Goal: Use online tool/utility: Utilize a website feature to perform a specific function

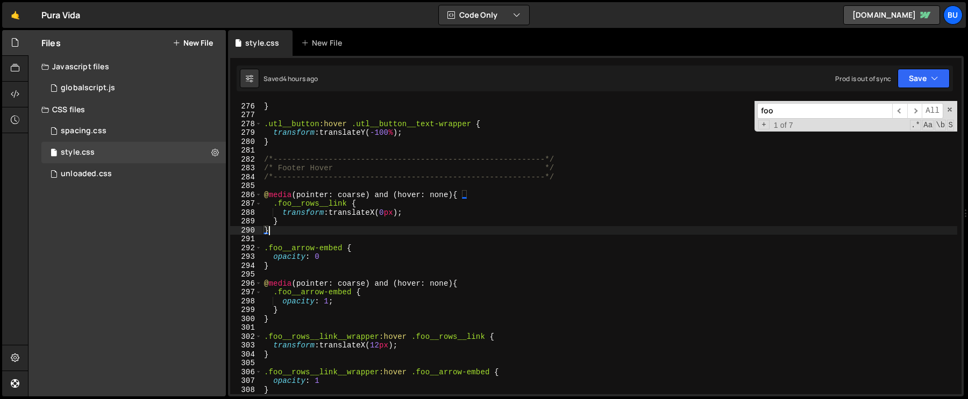
scroll to position [2439, 0]
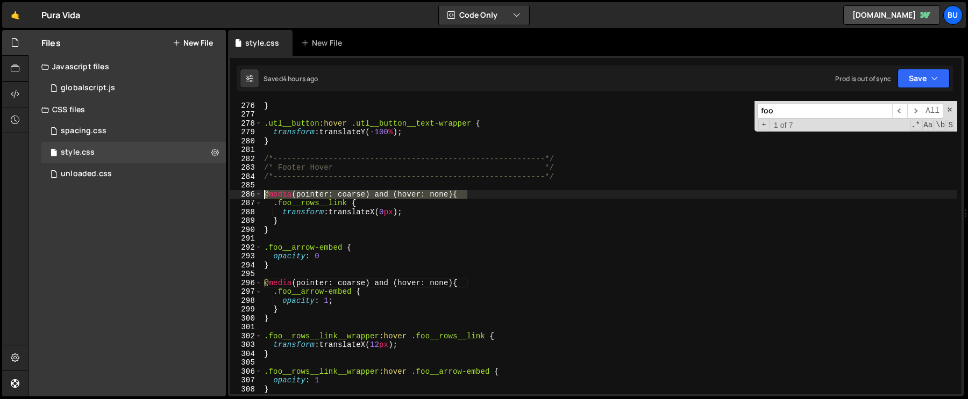
drag, startPoint x: 475, startPoint y: 194, endPoint x: 249, endPoint y: 197, distance: 225.3
click at [249, 197] on div "} 275 276 277 278 279 280 281 282 283 284 285 286 287 288 289 290 291 292 293 2…" at bounding box center [595, 248] width 731 height 294
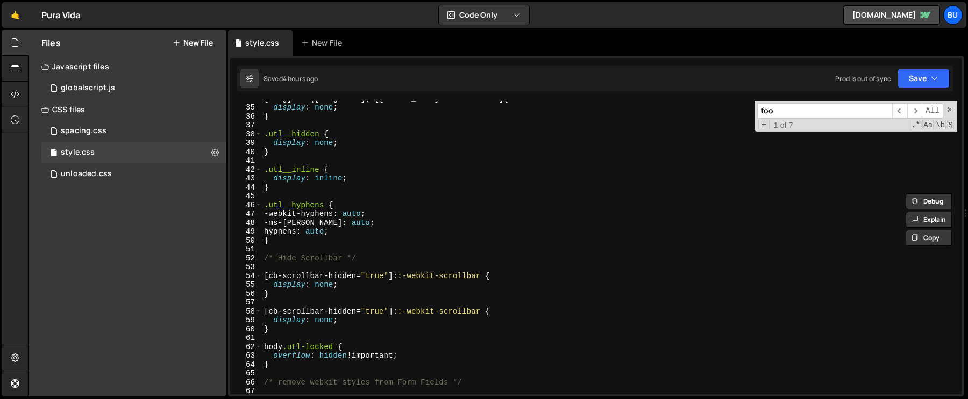
scroll to position [0, 0]
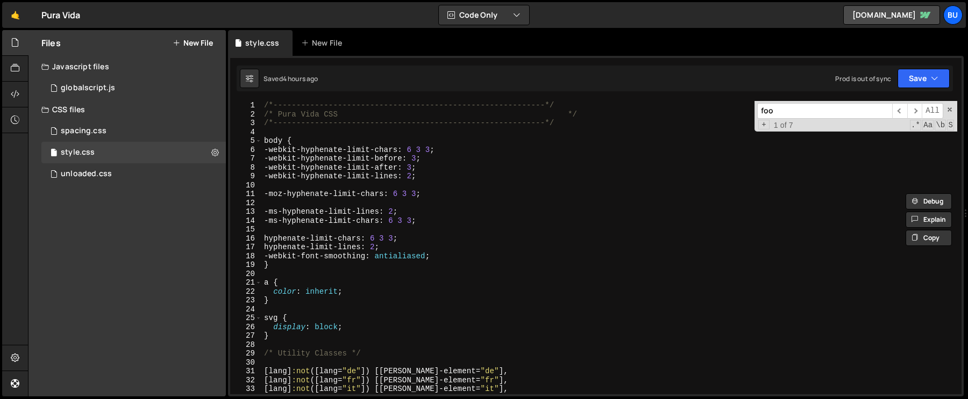
click at [352, 291] on div "/*-----------------------------------------------------------*/ /* Pura Vida CS…" at bounding box center [609, 256] width 695 height 311
type textarea "color: inherit;"
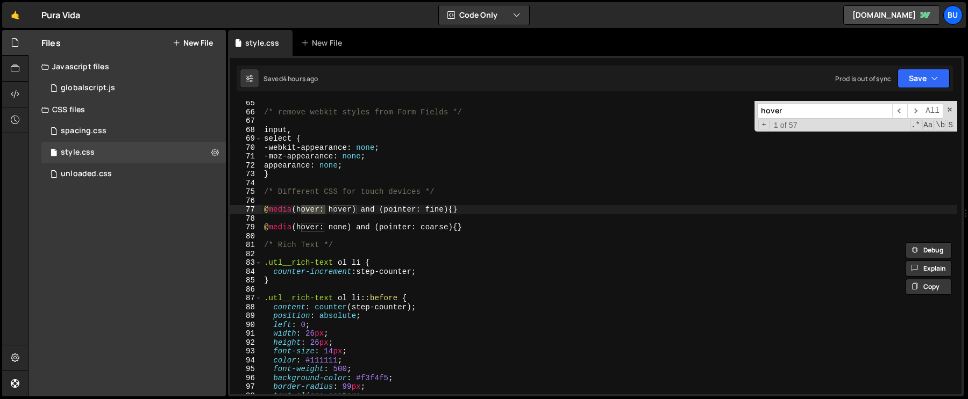
scroll to position [575, 0]
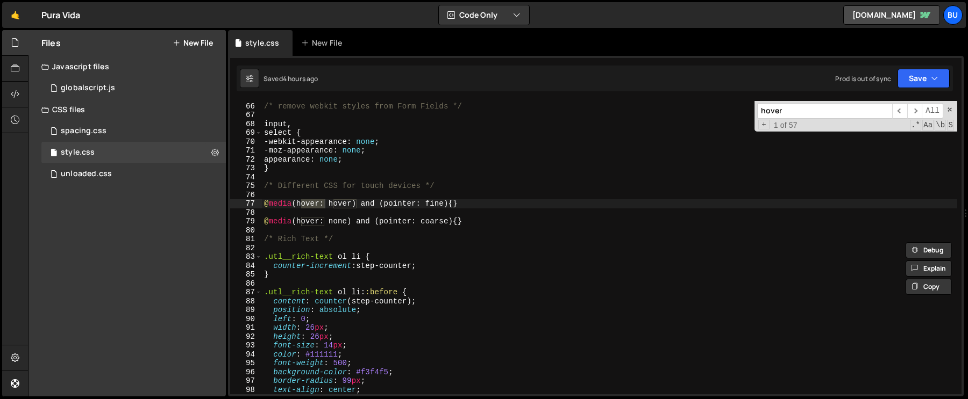
type input "hover"
type textarea "@media (hover: none) and (pointer: coarse) {}"
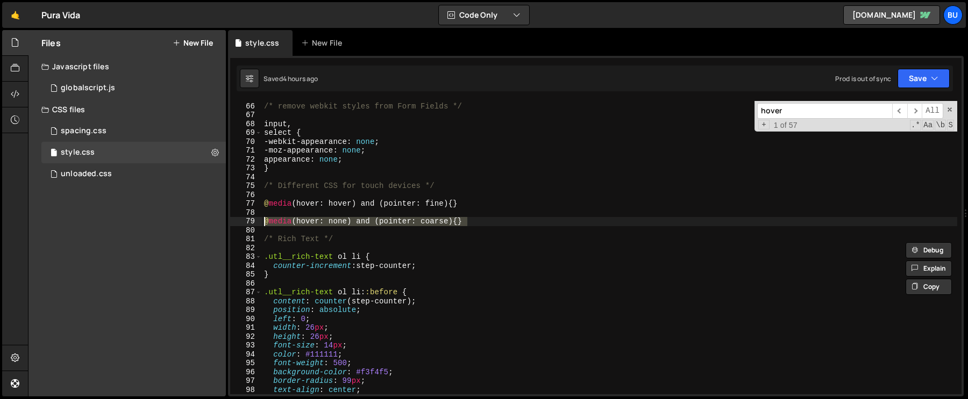
drag, startPoint x: 468, startPoint y: 222, endPoint x: 260, endPoint y: 222, distance: 207.5
click at [260, 222] on div "@media (hover: none) and (pointer: coarse) {} 65 66 67 68 69 70 71 72 73 74 75 …" at bounding box center [595, 248] width 731 height 294
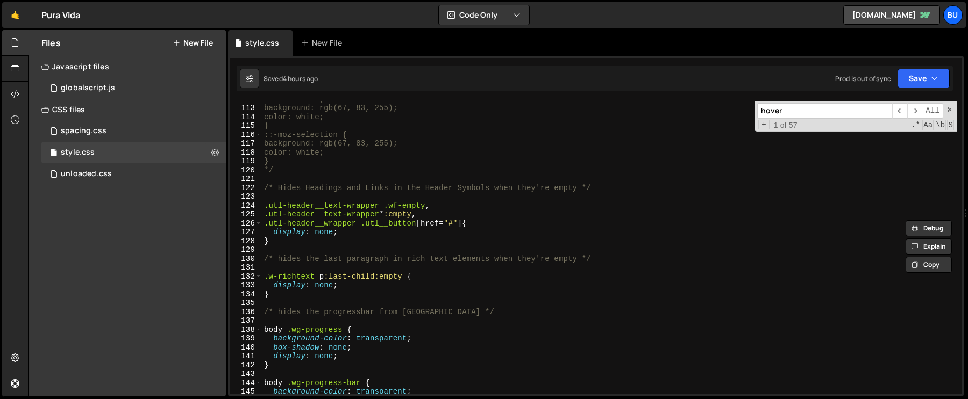
scroll to position [995, 0]
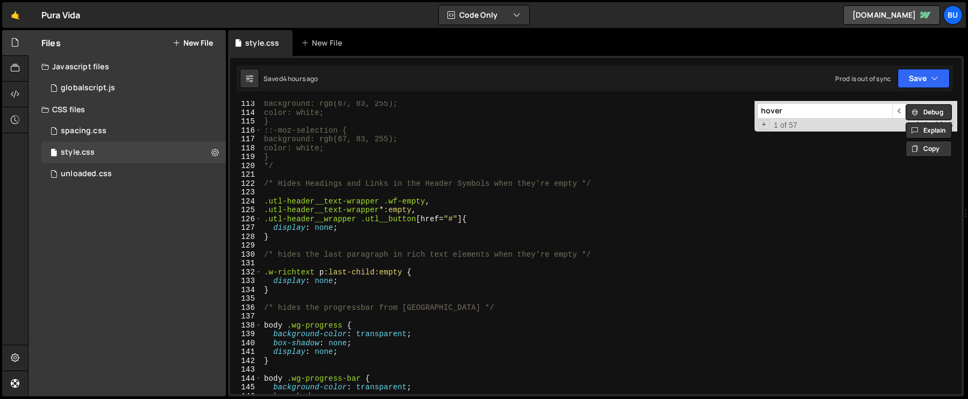
click at [916, 113] on div "Debug Explain Copy style.css New File Saved 4 hours ago Prod is out of sync Upg…" at bounding box center [595, 213] width 735 height 367
click at [916, 113] on span "​" at bounding box center [914, 111] width 15 height 16
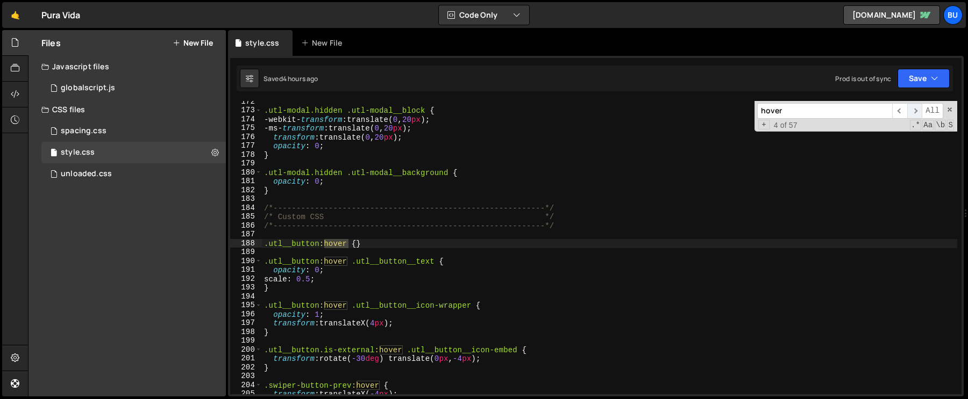
scroll to position [1521, 0]
click at [286, 233] on div ".utl-modal.hidden .utl-modal__block { -webkit- transform : translate( 0 , 20 px…" at bounding box center [609, 252] width 695 height 311
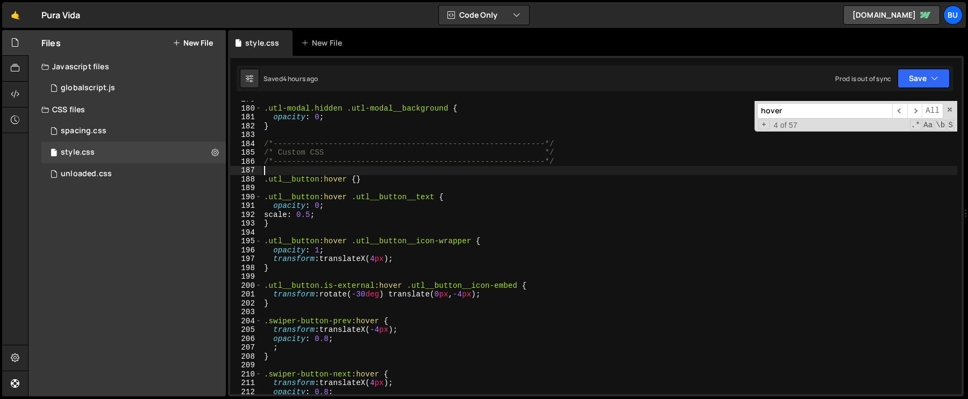
scroll to position [1585, 0]
paste textarea "@media (hover: none) and (pointer: coarse) {"
type textarea "@media (hover: none) and (pointer: coarse) {"
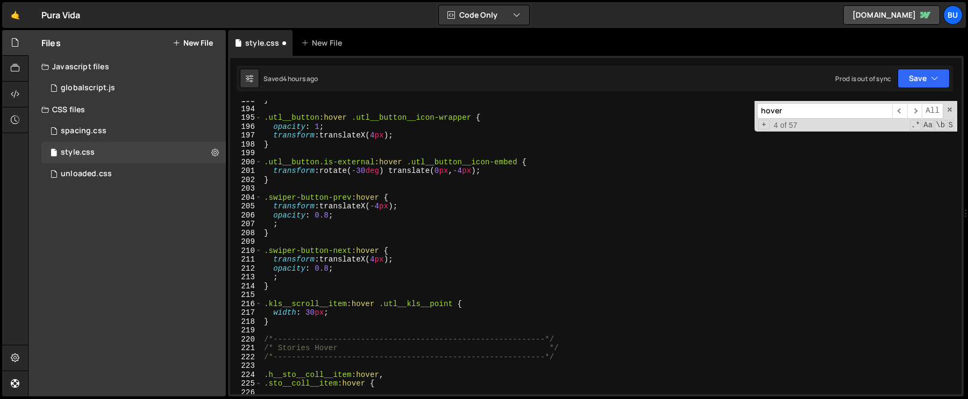
scroll to position [1711, 0]
click at [284, 326] on div "} .utl__button :hover .utl__button__icon-wrapper { opacity : 1 ; transform : tr…" at bounding box center [609, 249] width 695 height 311
type textarea "}"
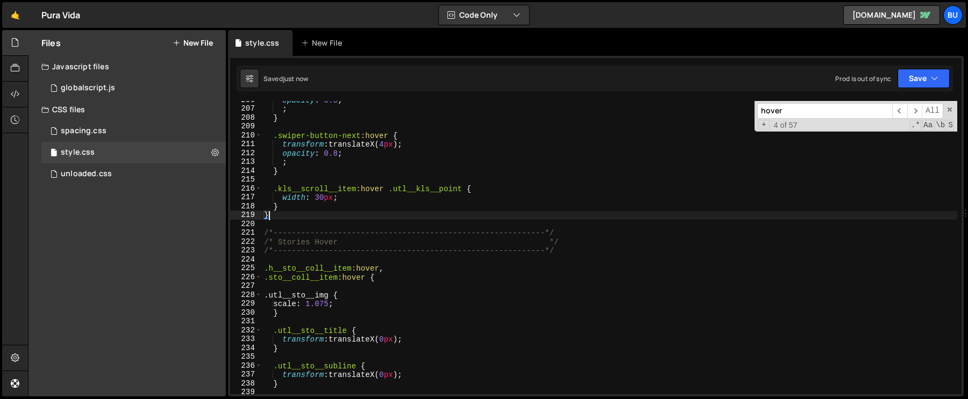
scroll to position [1824, 0]
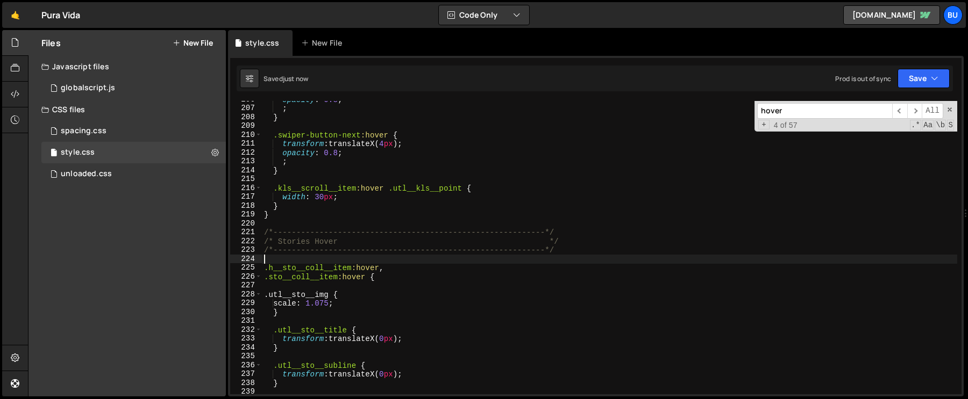
click at [334, 256] on div "opacity : 0.8 ; ; } .swiper-button-next :hover { transform : translateX( 4 px )…" at bounding box center [609, 250] width 695 height 311
paste textarea "@media (hover: none) and (pointer: coarse) {"
type textarea "@media (hover: none) and (pointer: coarse) {"
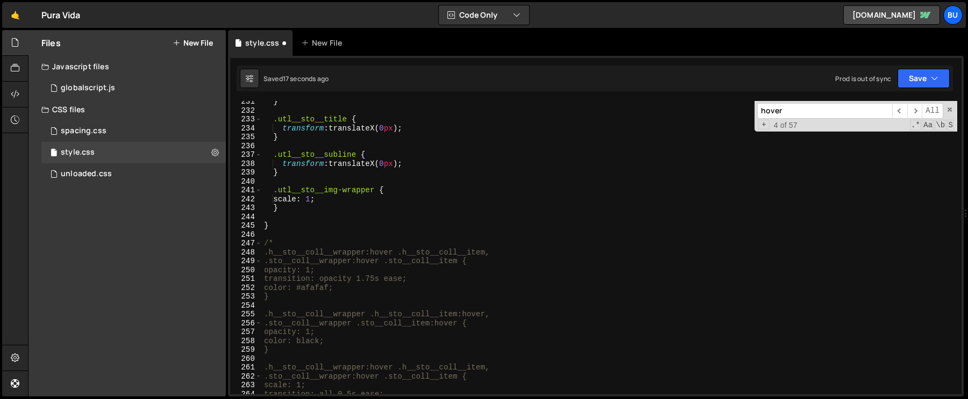
scroll to position [2046, 0]
click at [297, 229] on div "} .utl__sto__title { transform : translateX( 0 px ) ; } .utl__sto__subline { tr…" at bounding box center [609, 250] width 695 height 311
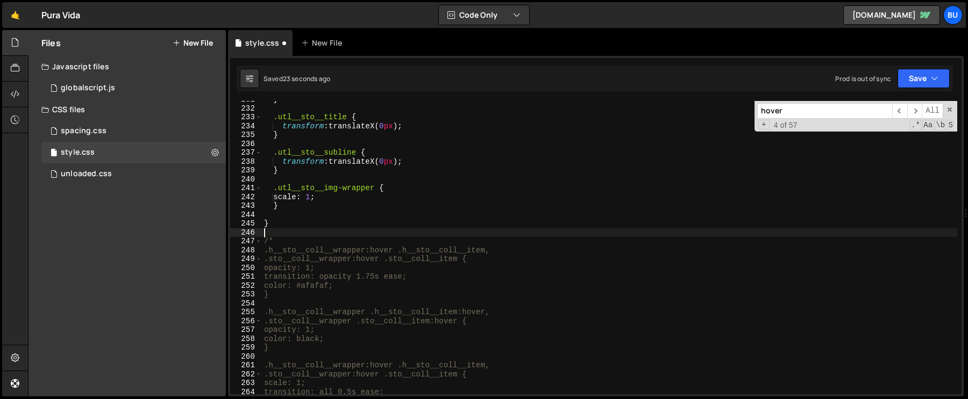
type textarea "}"
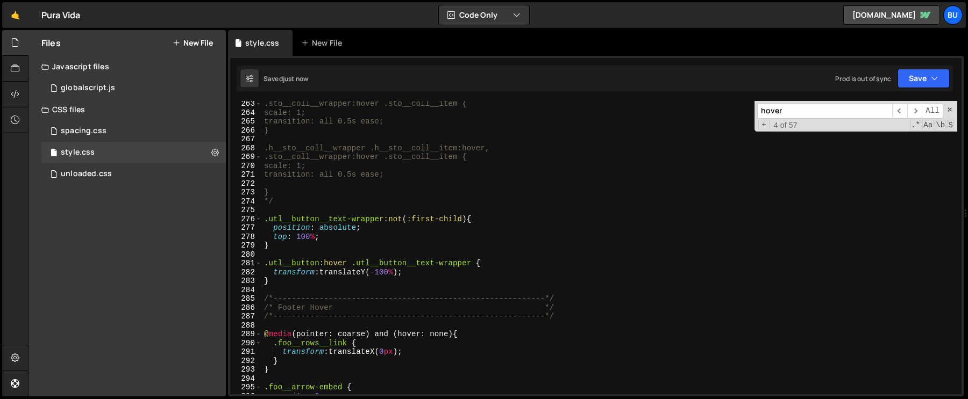
scroll to position [2330, 0]
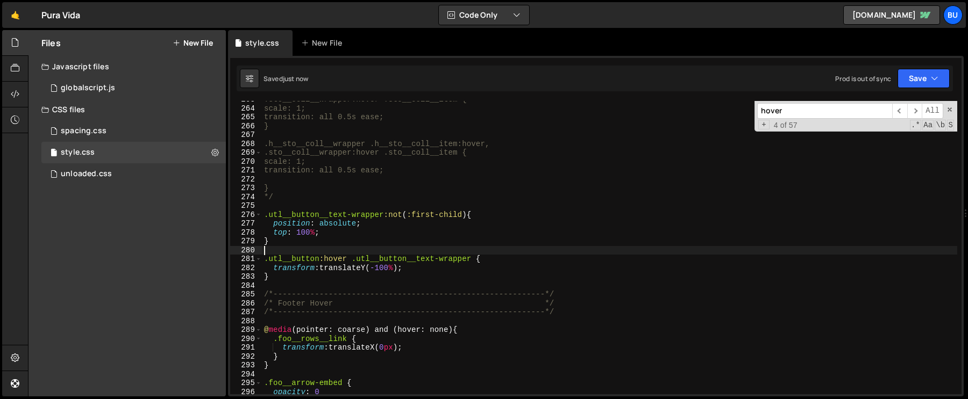
click at [313, 249] on div ".sto__coll__wrapper:hover .sto__coll__item { scale: 1; transition: all 0.5s eas…" at bounding box center [609, 250] width 695 height 311
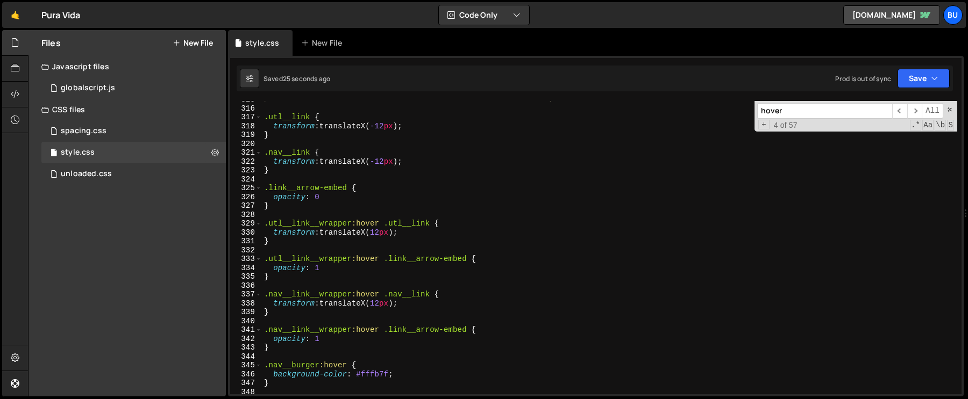
scroll to position [2792, 0]
click at [288, 211] on div "/*-----------------------------------------------------------*/ .utl__link { tr…" at bounding box center [609, 249] width 695 height 311
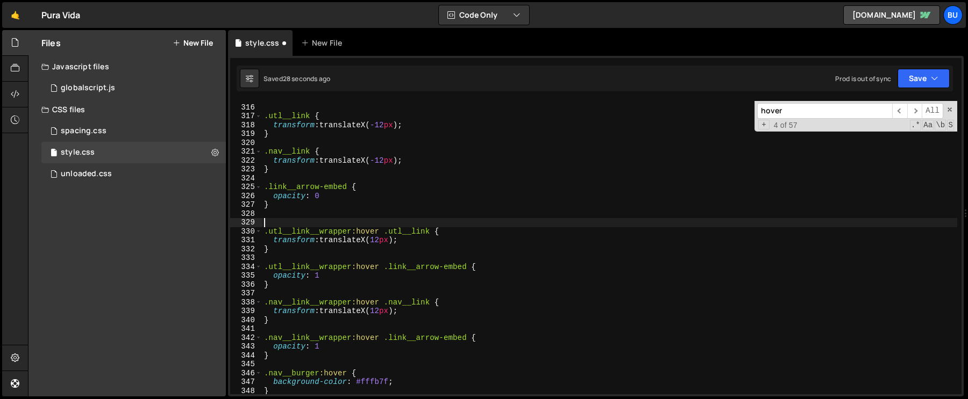
paste textarea "@media (hover: none) and (pointer: coarse) {"
type textarea "@media (hover: none) and (pointer: coarse) {"
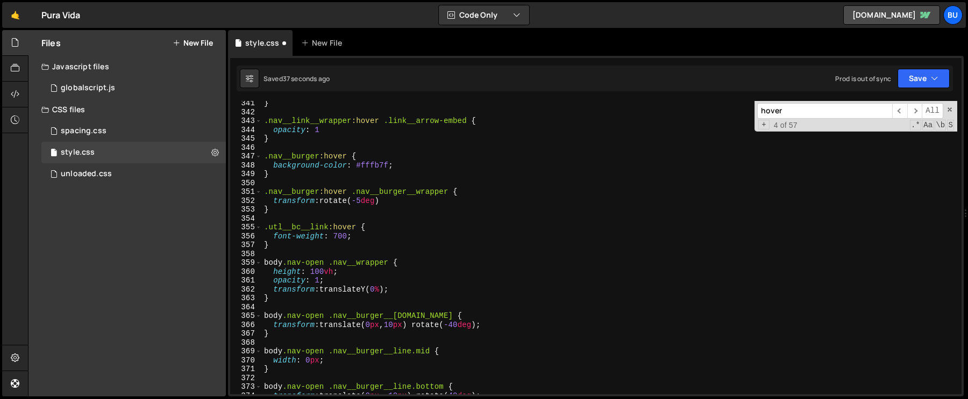
scroll to position [3006, 0]
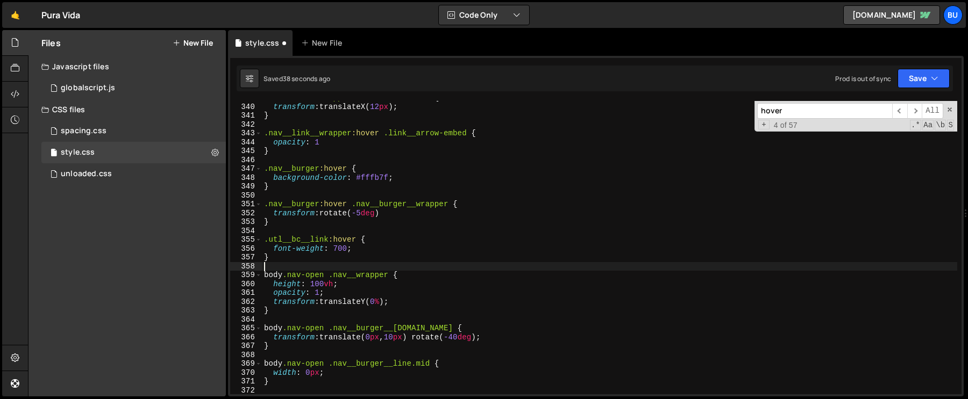
click at [278, 265] on div ".nav__link__wrapper :hover .nav__link { transform : translateX( 12 px ) ; } .na…" at bounding box center [609, 249] width 695 height 311
type textarea "}"
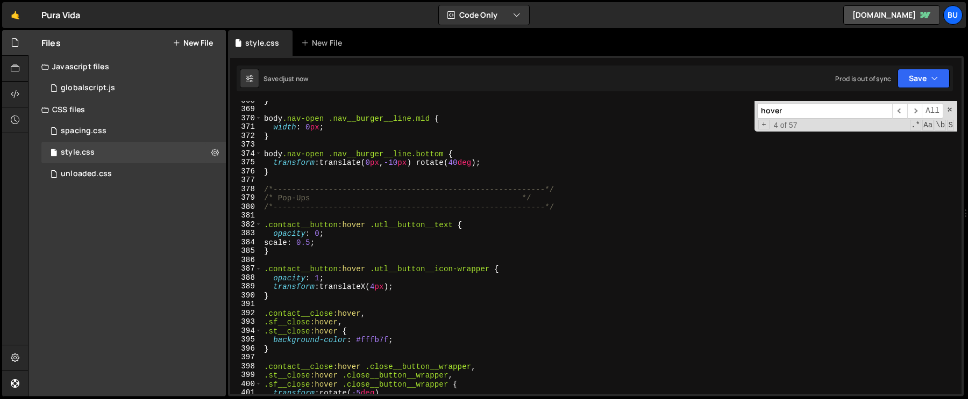
scroll to position [3261, 0]
click at [296, 213] on div "} body .nav-open .nav__burger__line.mid { width : 0 px ; } body .nav-open .nav_…" at bounding box center [609, 251] width 695 height 311
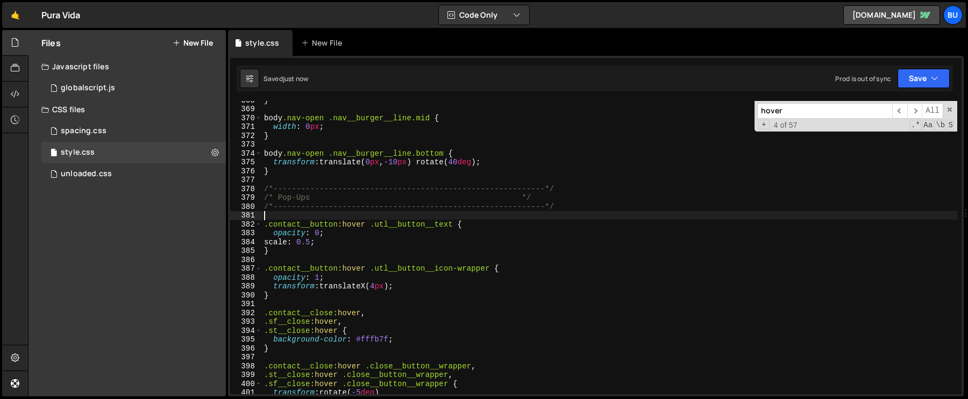
paste textarea "@media (hover: none) and (pointer: coarse) {"
type textarea "@media (hover: none) and (pointer: coarse) {"
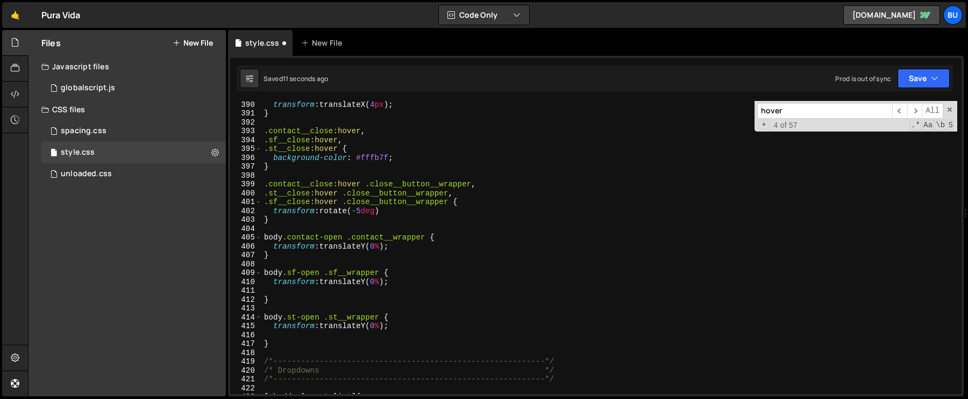
scroll to position [3465, 0]
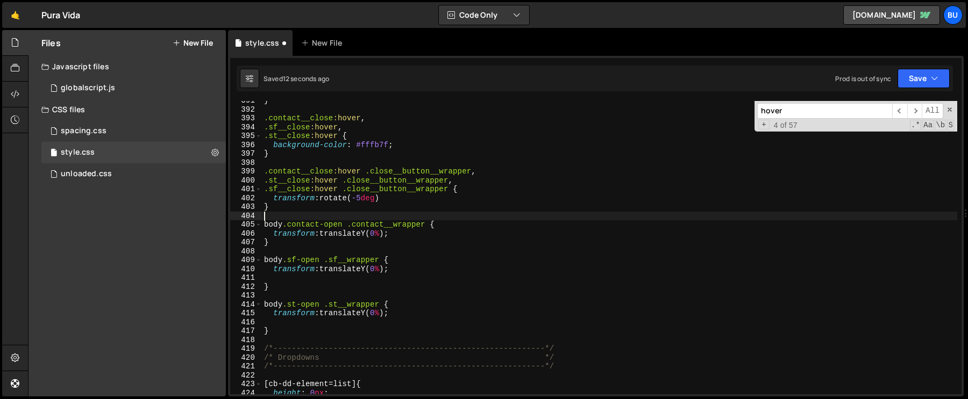
click at [285, 217] on div "} .contact__close :hover , .sf__close :hover , .st__close :hover { background-c…" at bounding box center [609, 251] width 695 height 311
type textarea "}"
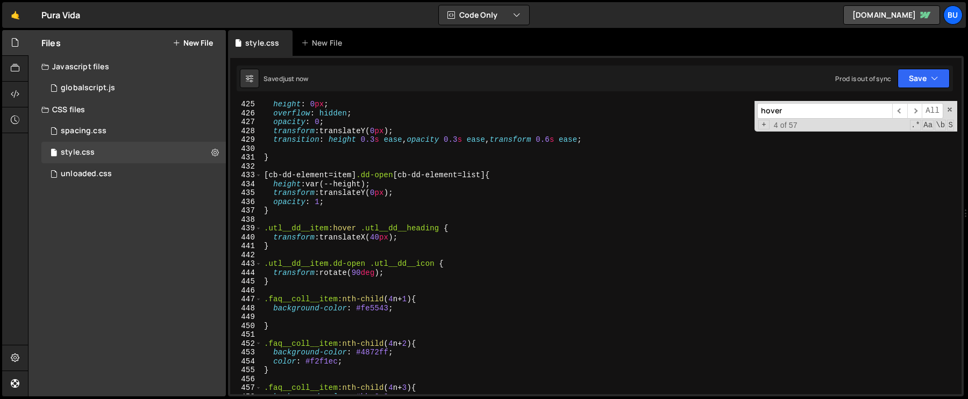
scroll to position [3763, 0]
click at [276, 219] on div "height : 0 px ; overflow : hidden ; opacity : 0 ; transform : translateY( 0 px …" at bounding box center [609, 254] width 695 height 311
paste textarea "@media (hover: none) and (pointer: coarse) {"
type textarea "@media (hover: none) and (pointer: coarse) {"
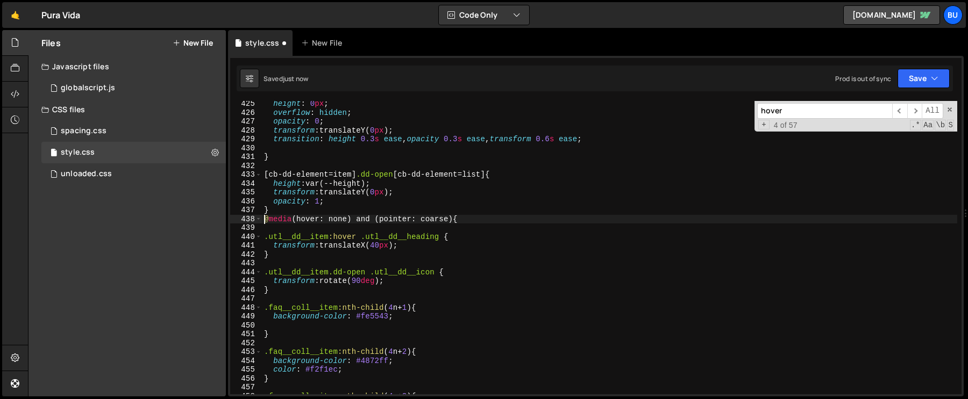
type textarea "@media (hover: none) and (pointer: coarse) {"
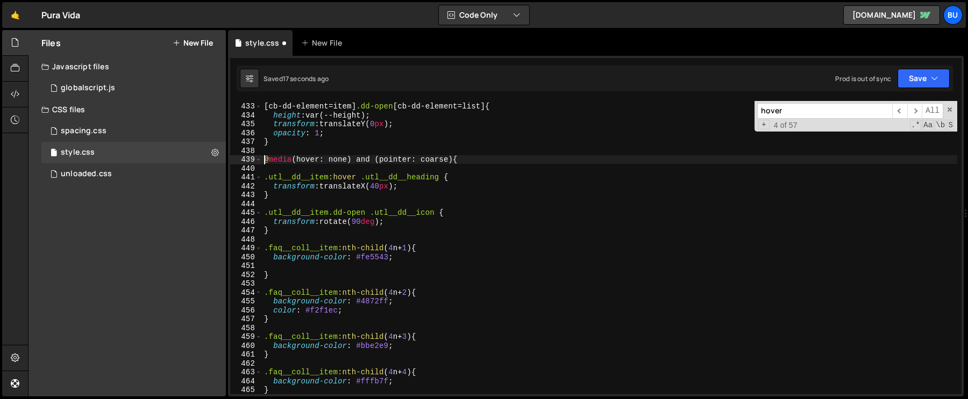
scroll to position [3821, 0]
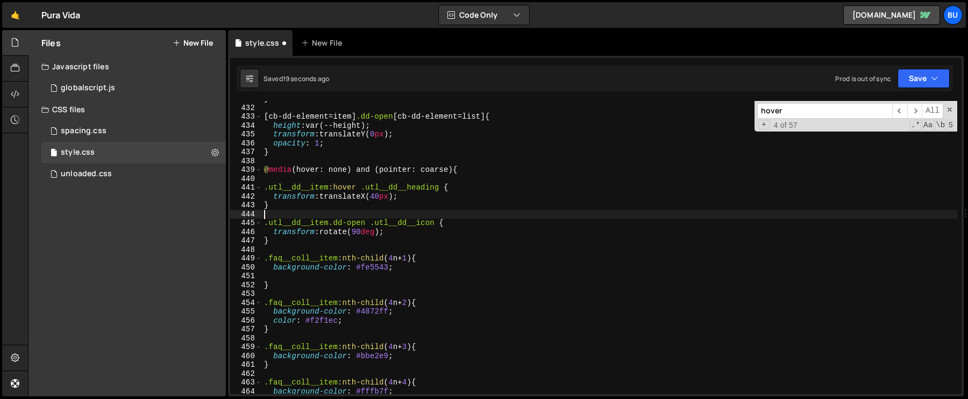
click at [273, 211] on div "} [ cb-dd-element = item ] .dd-open [ cb-dd-element = list ] { height : var(--h…" at bounding box center [609, 250] width 695 height 311
type textarea "}"
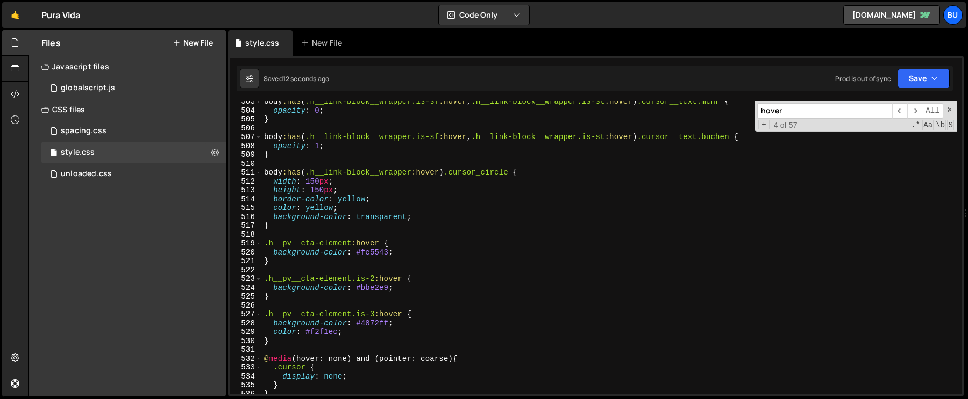
scroll to position [4460, 0]
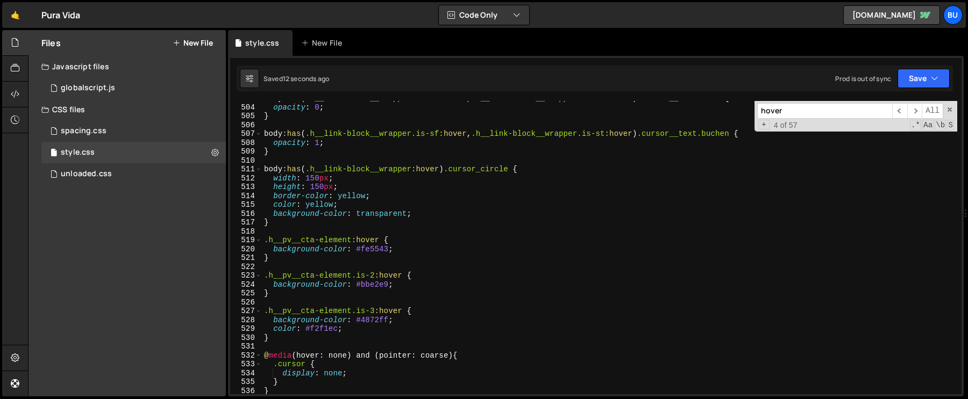
click at [287, 231] on div "body :has ( .h__link-block__wrapper.is-sf :hover , .h__link-block__wrapper.is-s…" at bounding box center [609, 249] width 695 height 311
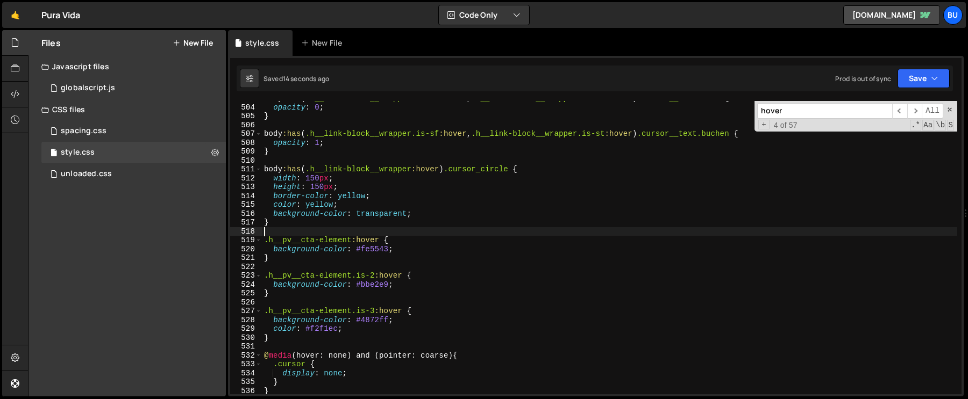
paste textarea "@media (hover: none) and (pointer: coarse) {"
type textarea "@media (hover: none) and (pointer: coarse) {"
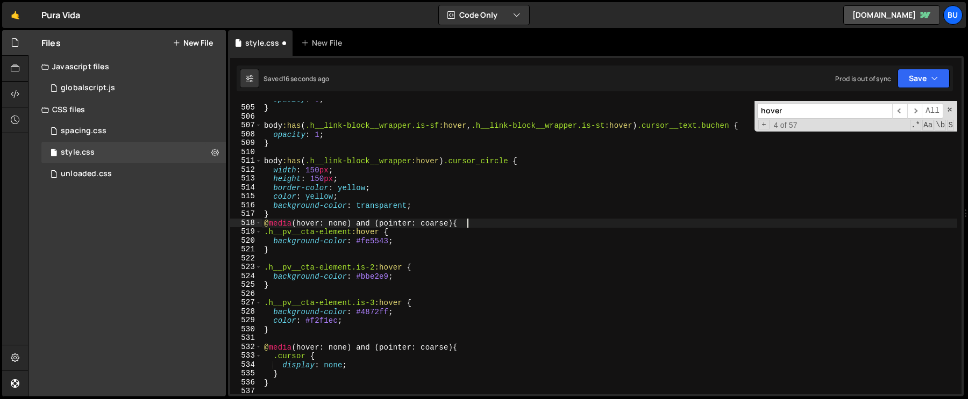
scroll to position [4476, 0]
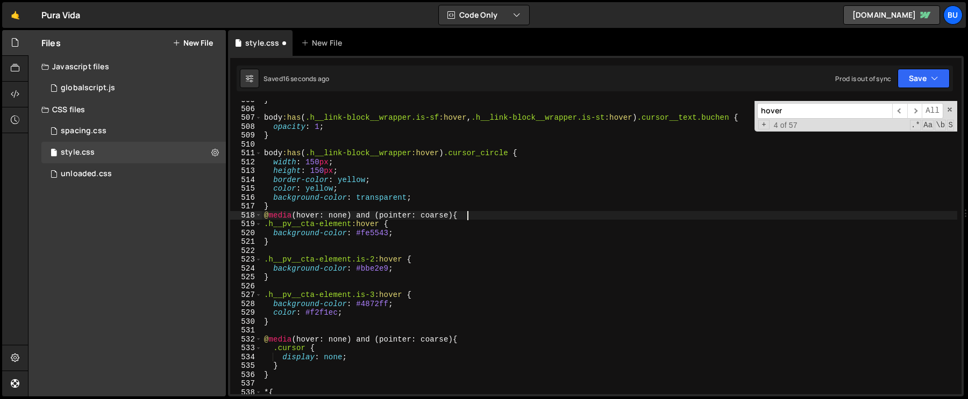
click at [275, 333] on div "} body :has ( .h__link-block__wrapper.is-sf :hover , .h__link-block__wrapper.is…" at bounding box center [609, 251] width 695 height 311
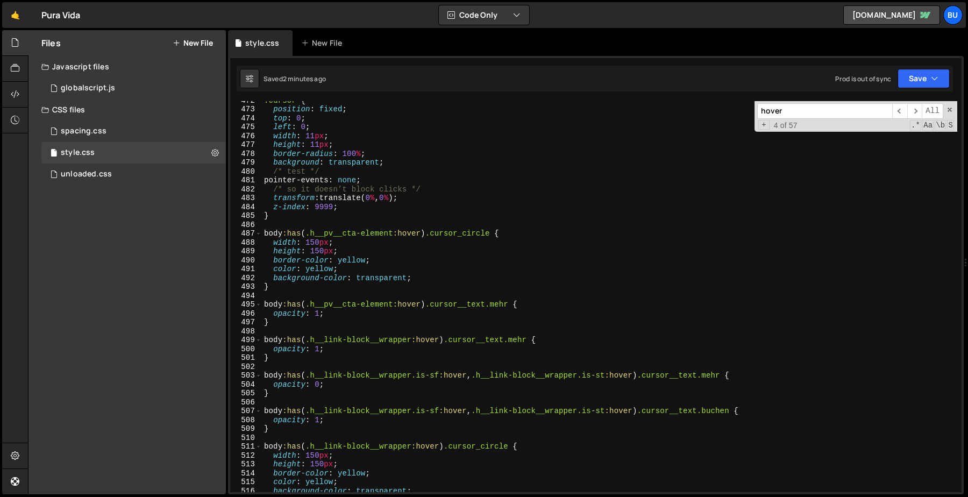
scroll to position [4200, 0]
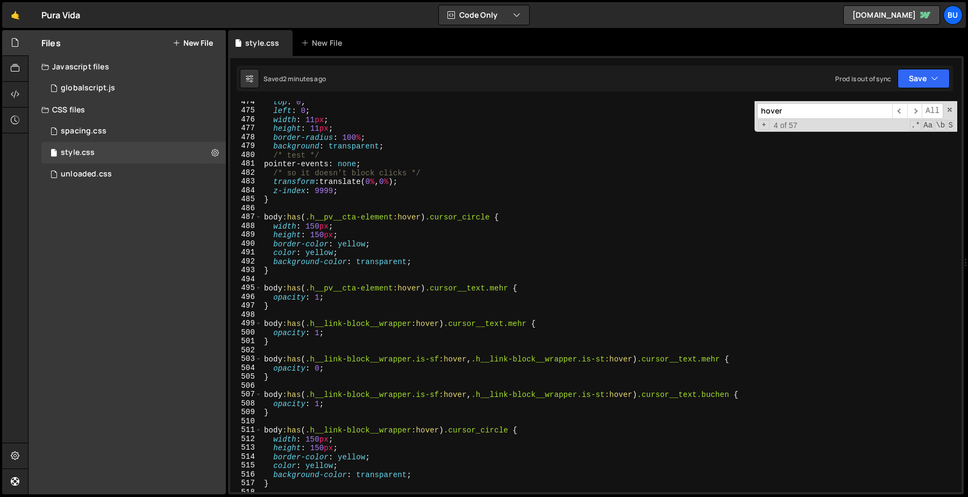
click at [346, 258] on div "top : 0 ; left : 0 ; width : 11 px ; height : 11 px ; border-radius : 100 % ; b…" at bounding box center [609, 301] width 695 height 409
type textarea "background-color: transparent;"
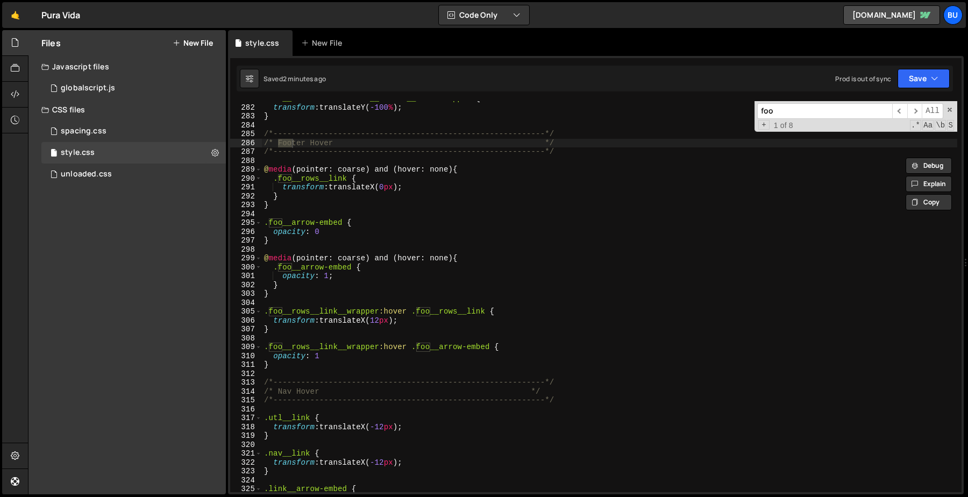
scroll to position [2491, 0]
type input "foo"
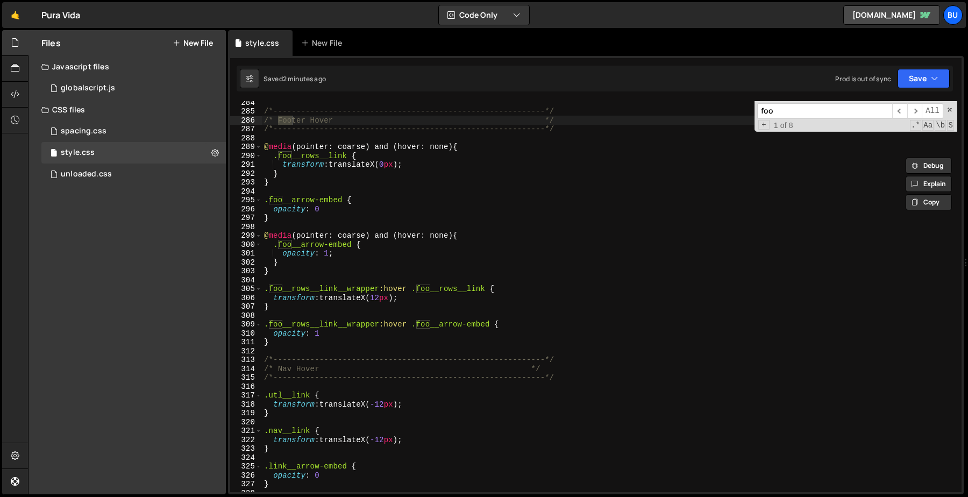
scroll to position [2520, 0]
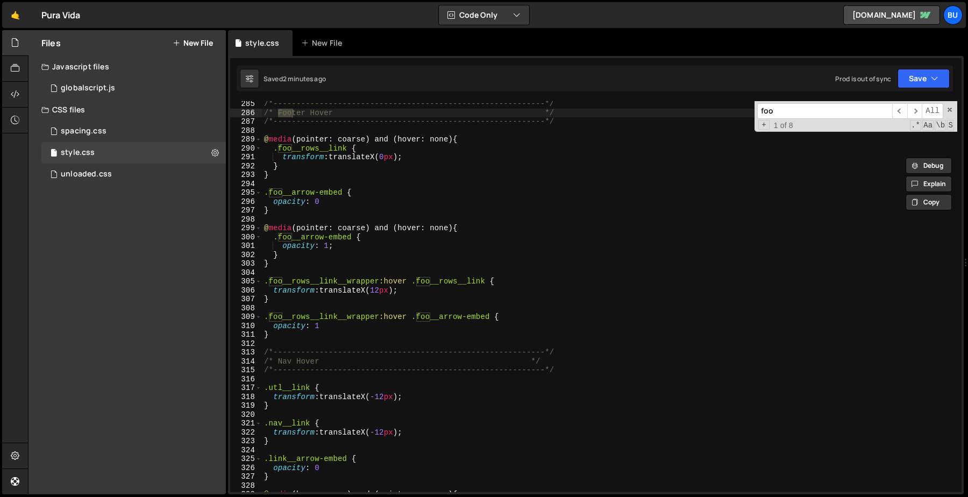
click at [376, 295] on div "/*-----------------------------------------------------------*/ /* Footer Hover…" at bounding box center [609, 303] width 695 height 409
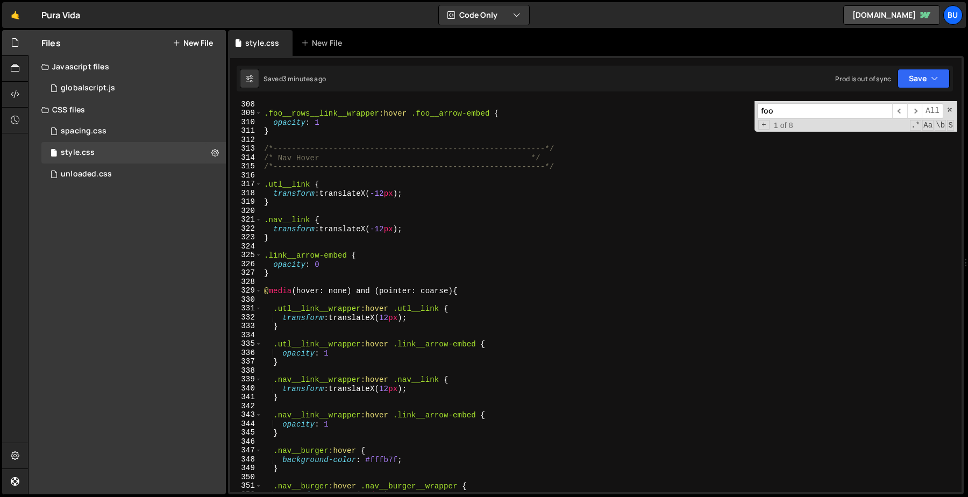
scroll to position [2733, 0]
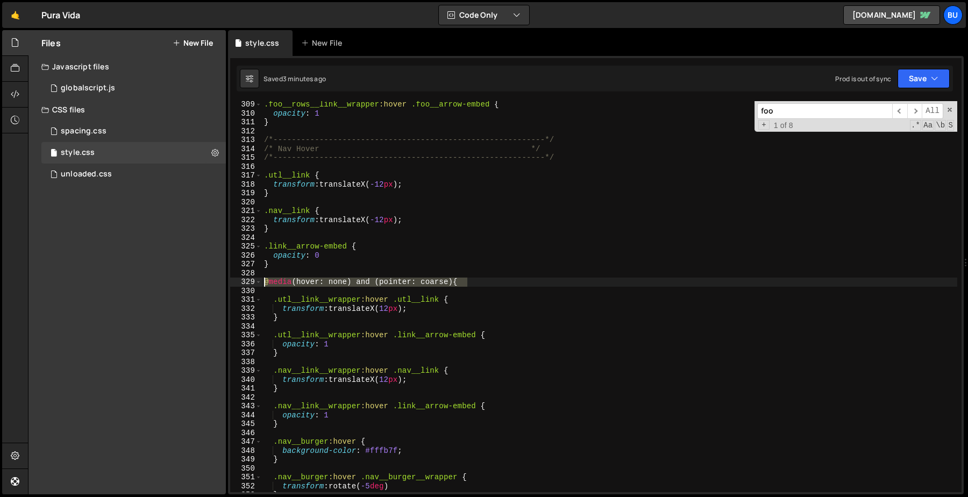
drag, startPoint x: 475, startPoint y: 281, endPoint x: 252, endPoint y: 282, distance: 223.1
click at [252, 282] on div "transform: translateX(12px); 309 310 311 312 313 314 315 316 317 318 319 320 32…" at bounding box center [595, 296] width 731 height 391
type textarea "@media (hover: none) and (pointer: coarse) {"
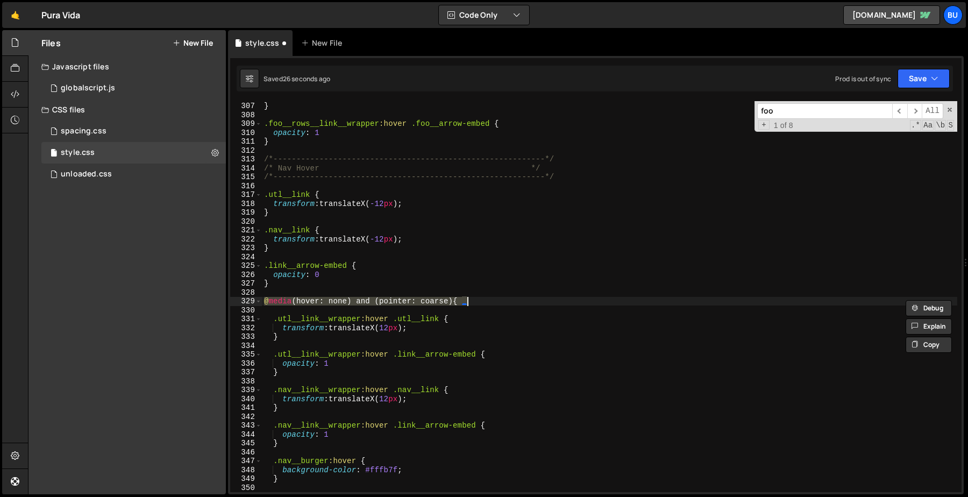
type textarea "}"
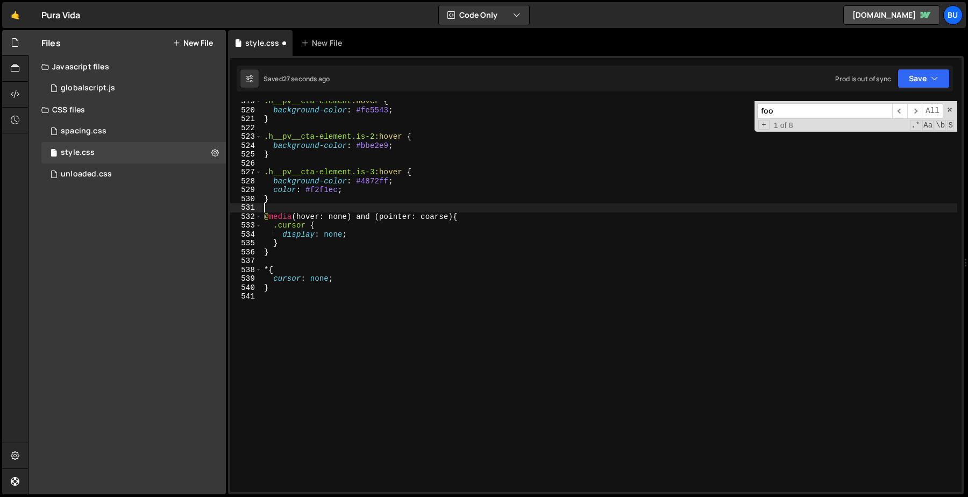
type textarea "}"
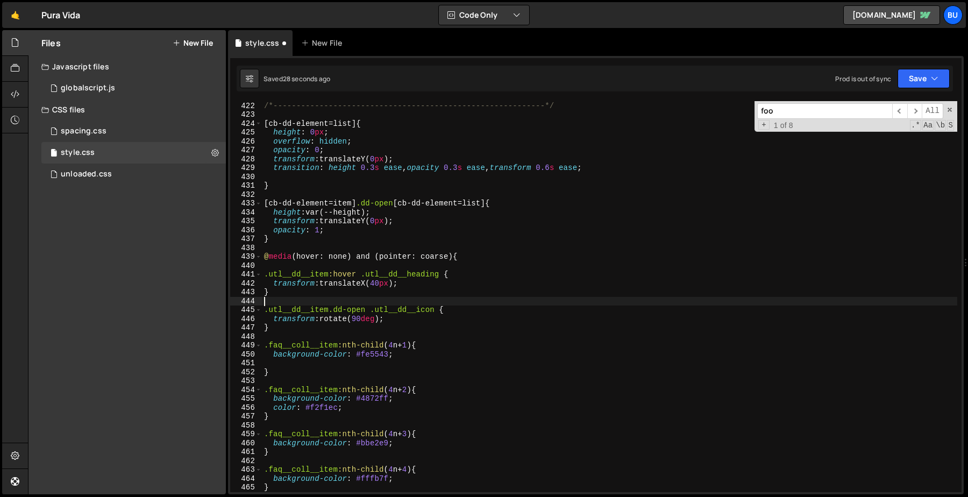
type textarea "@media (hover: none) and (pointer: coarse) {"
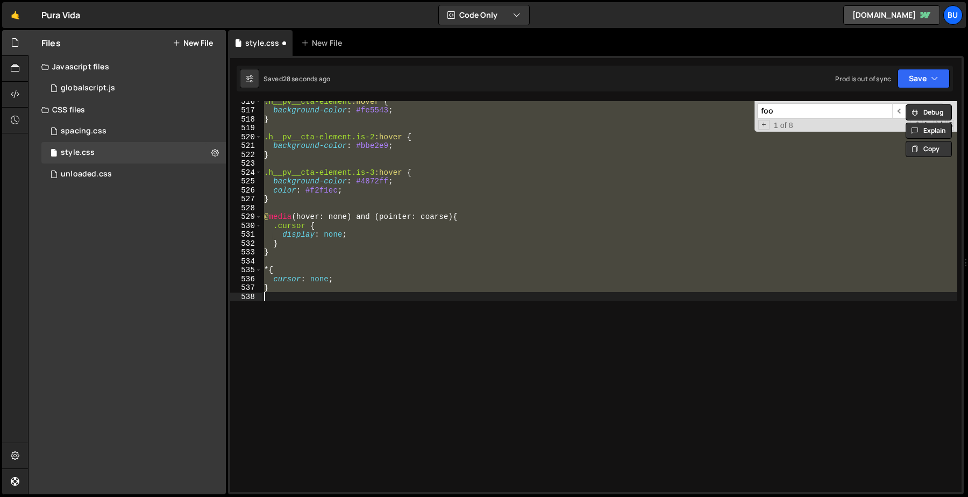
type textarea "}"
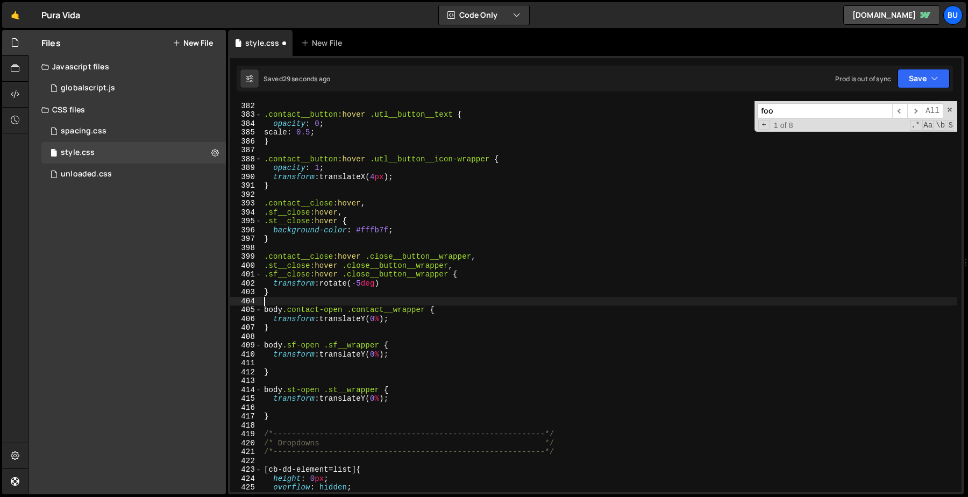
type textarea "@media (hover: none) and (pointer: coarse) {"
type textarea "}"
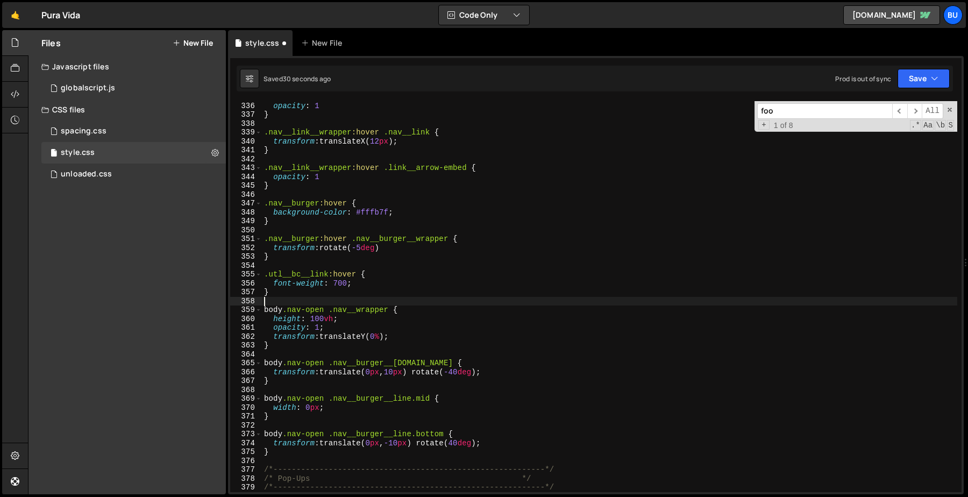
type textarea "@media (hover: none) and (pointer: coarse) {"
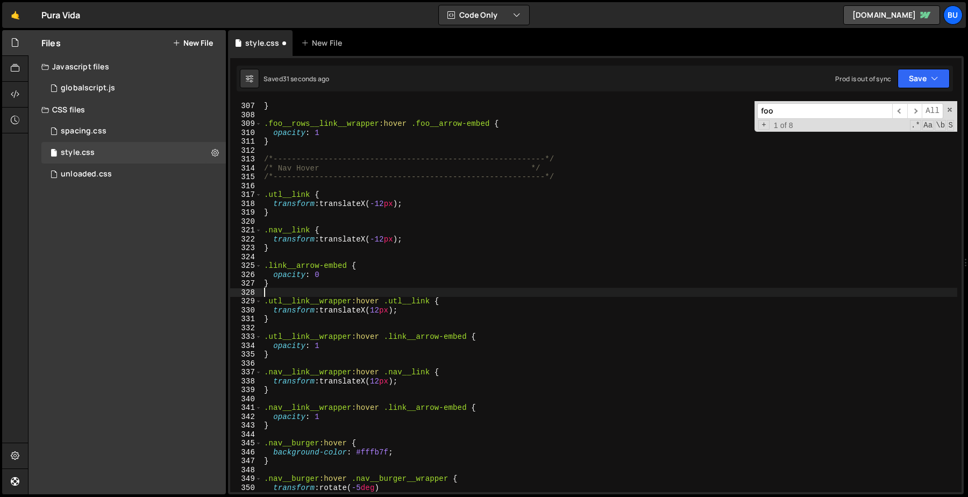
type textarea "}"
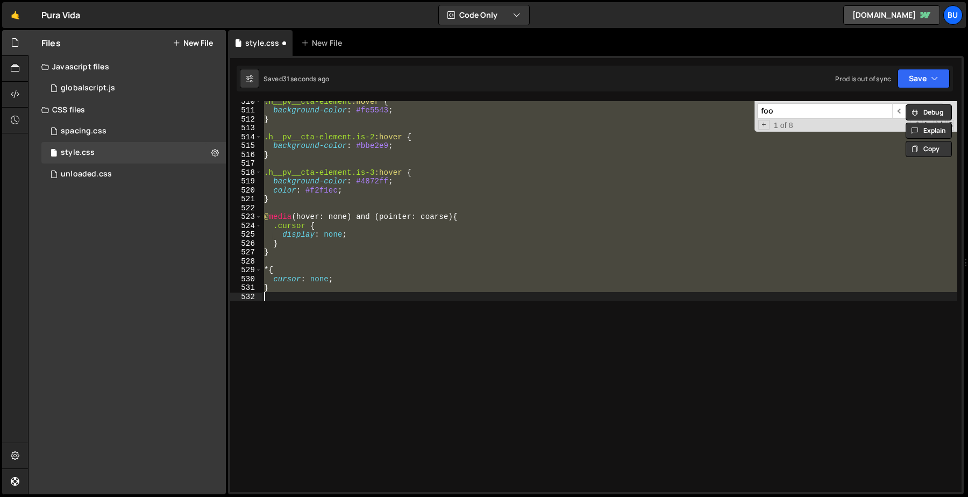
scroll to position [1978, 0]
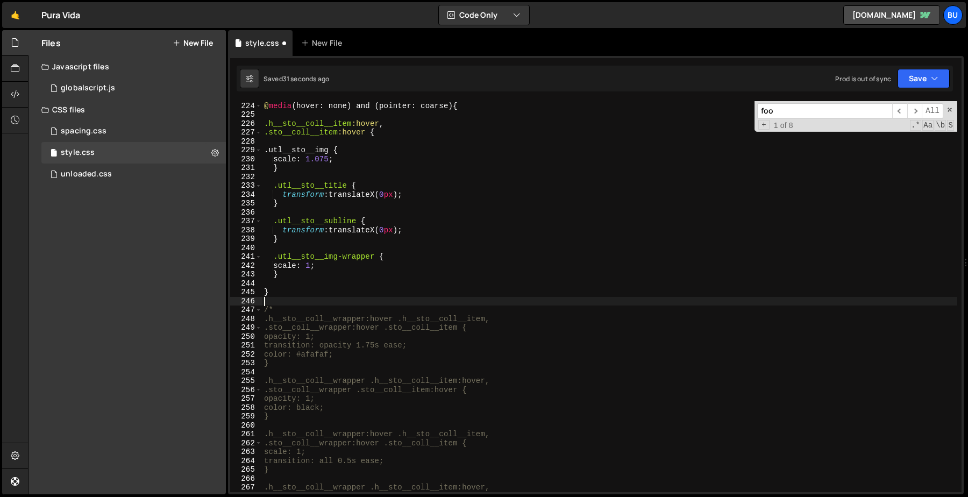
type textarea "@media (hover: none) and (pointer: coarse) {"
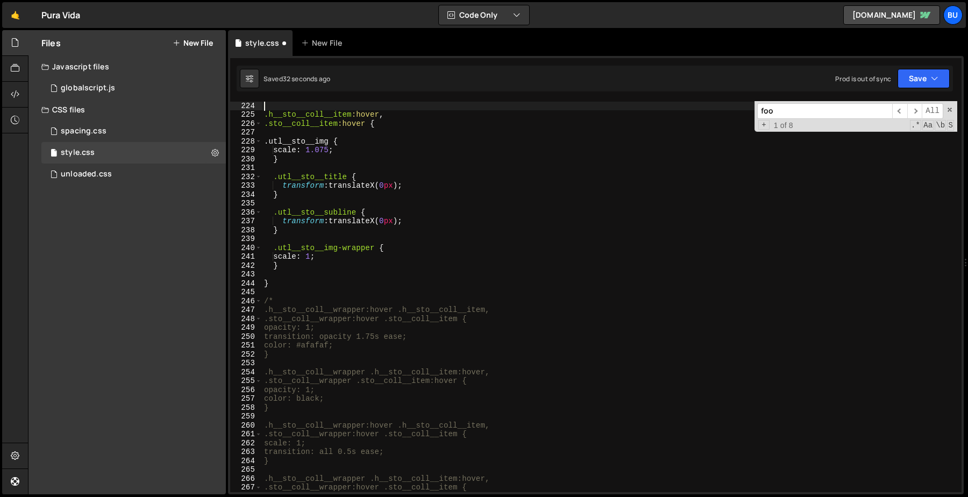
type textarea "}"
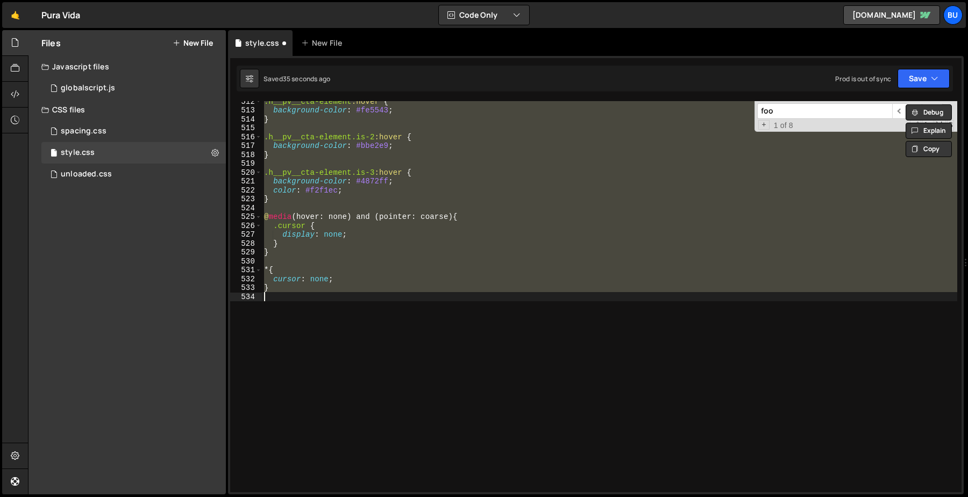
scroll to position [2368, 0]
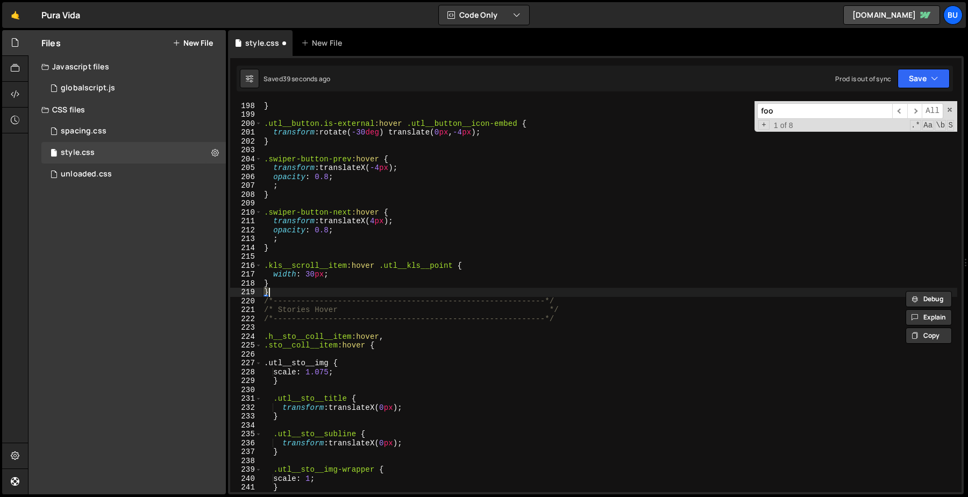
type textarea "}"
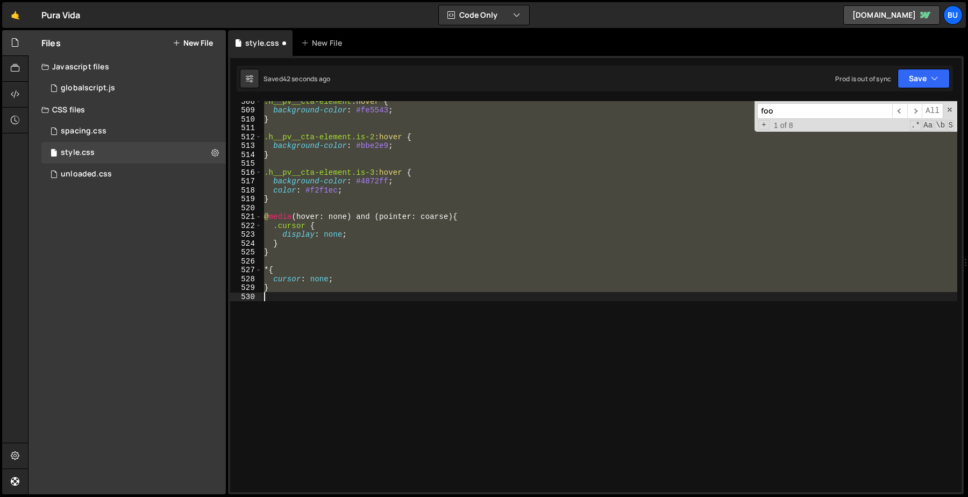
scroll to position [1738, 0]
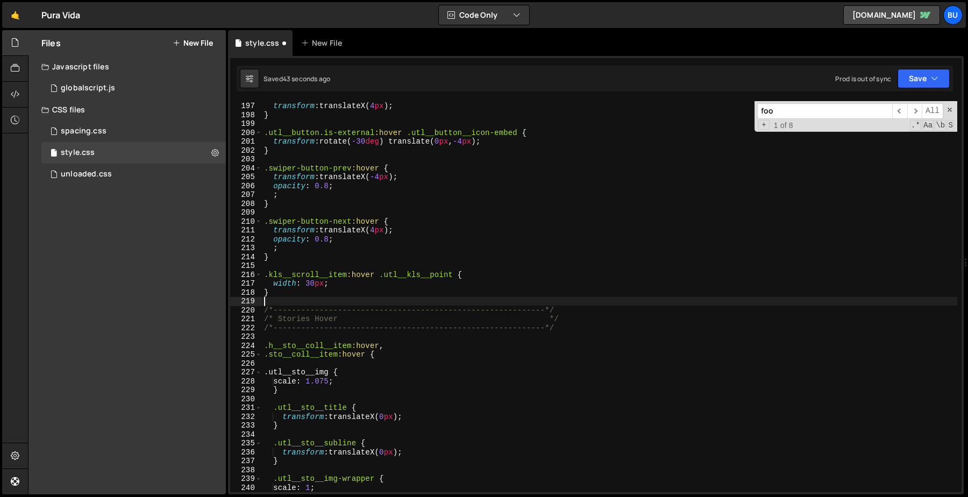
type textarea "}"
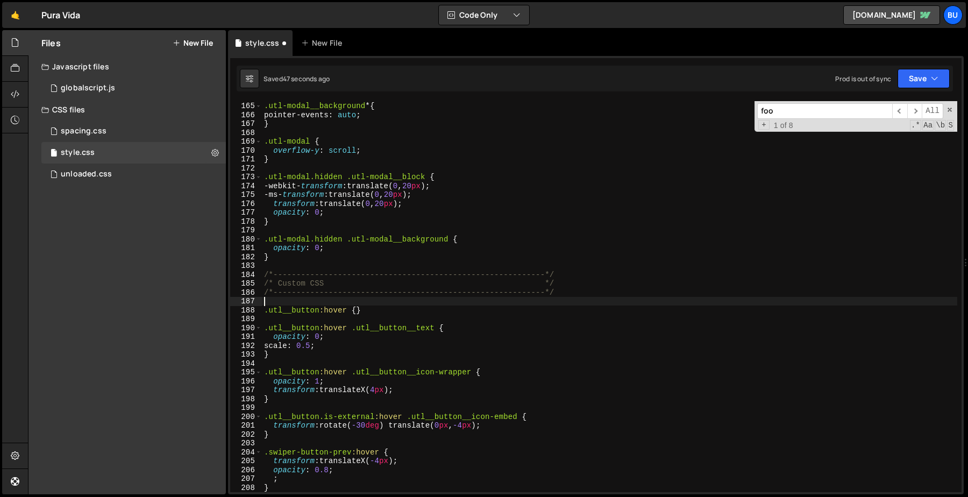
type textarea "@media (hover: none) and (pointer: coarse) {"
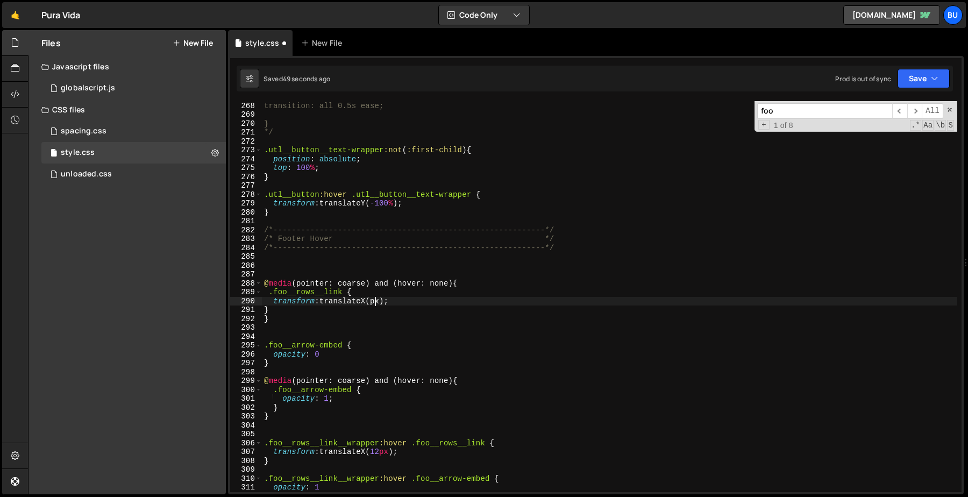
scroll to position [2368, 0]
type textarea "}"
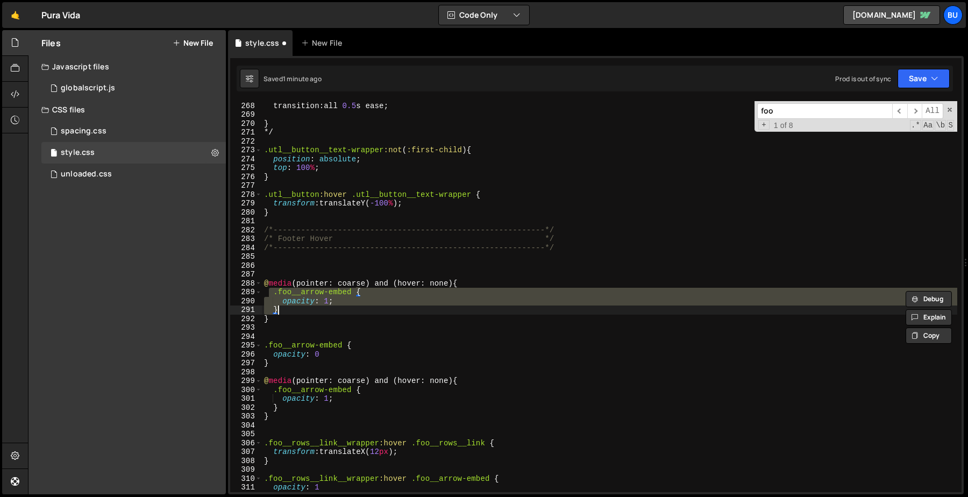
type textarea "transform: translateX(-12px); }"
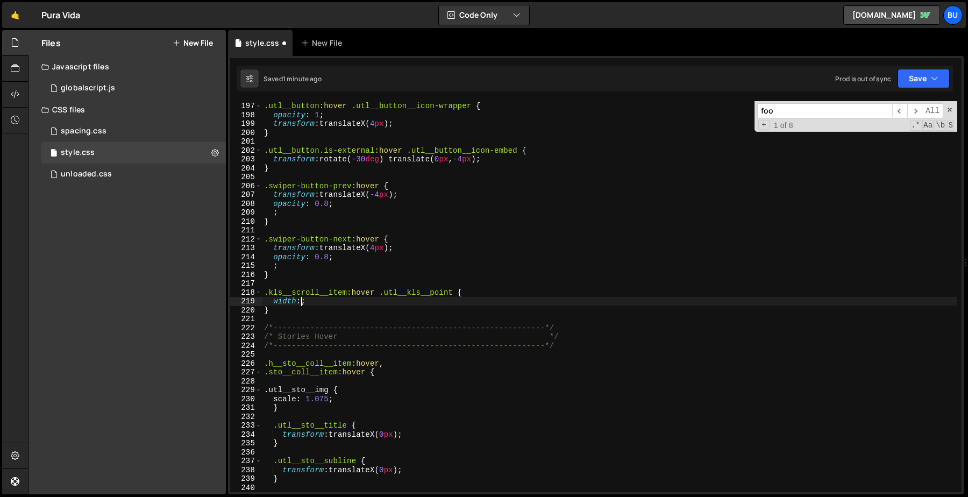
scroll to position [1738, 0]
type textarea "width"
type textarea "}"
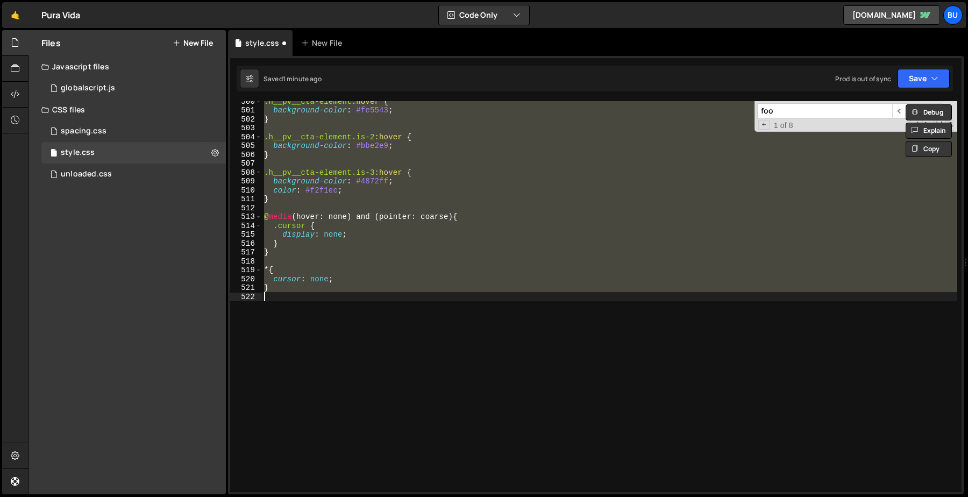
scroll to position [2412, 0]
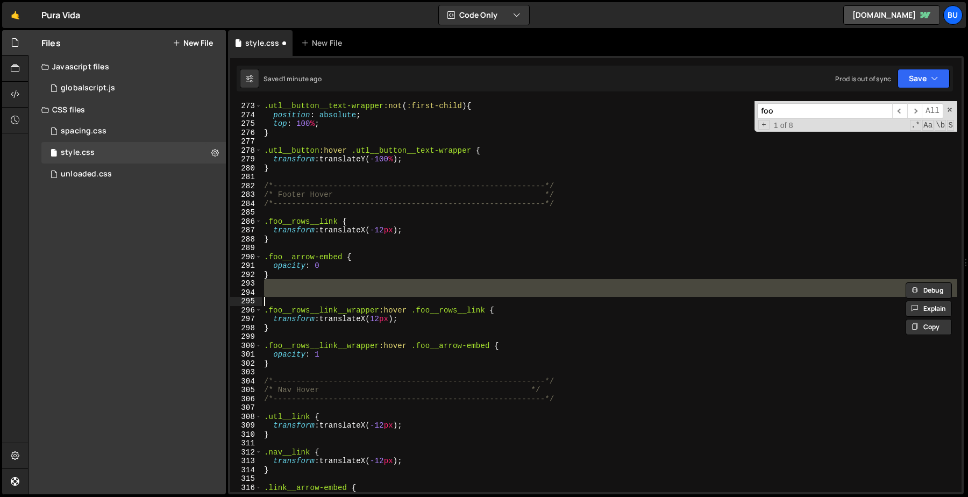
type textarea "}"
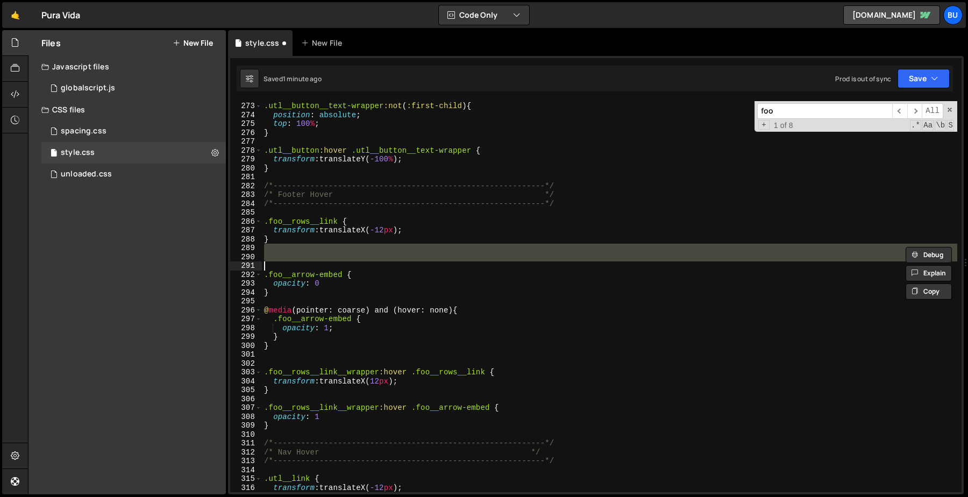
type textarea "}"
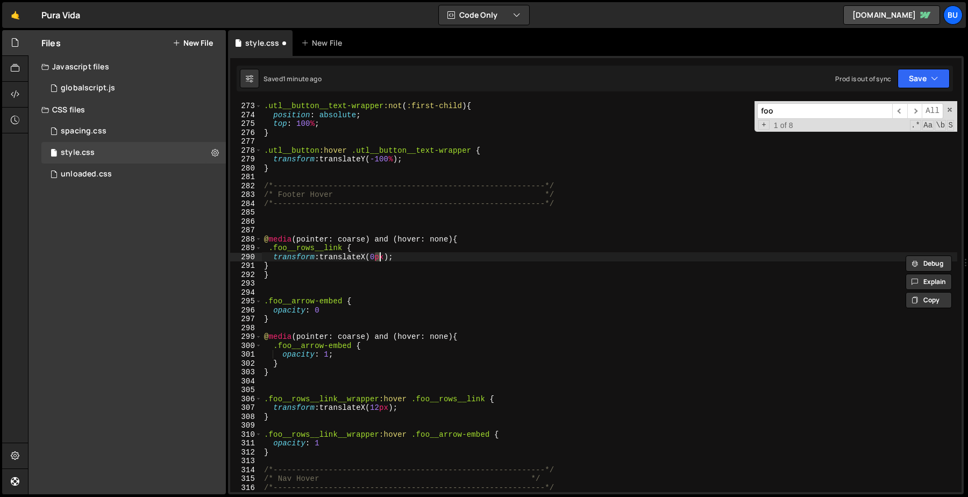
type textarea "}"
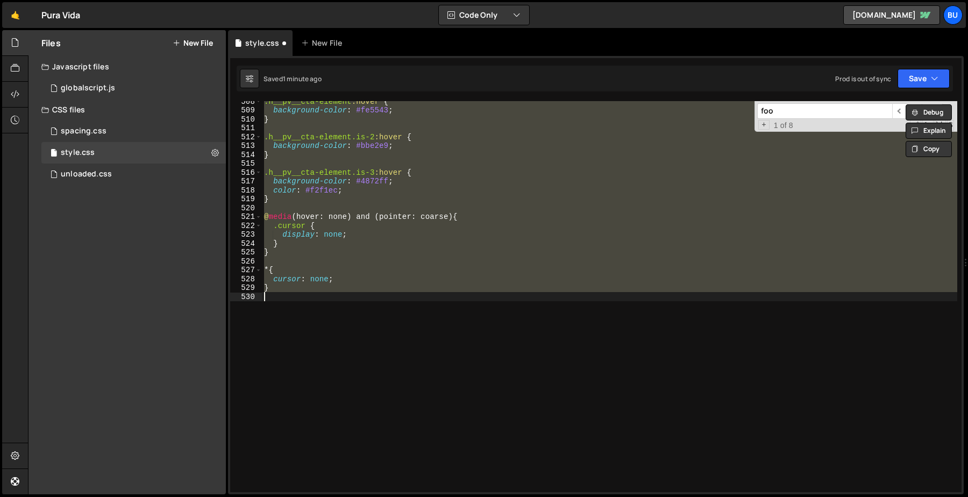
click at [376, 319] on div ".h__pv__cta-element :hover { background-color : #fe5543 ; } .h__pv__cta-element…" at bounding box center [609, 301] width 695 height 409
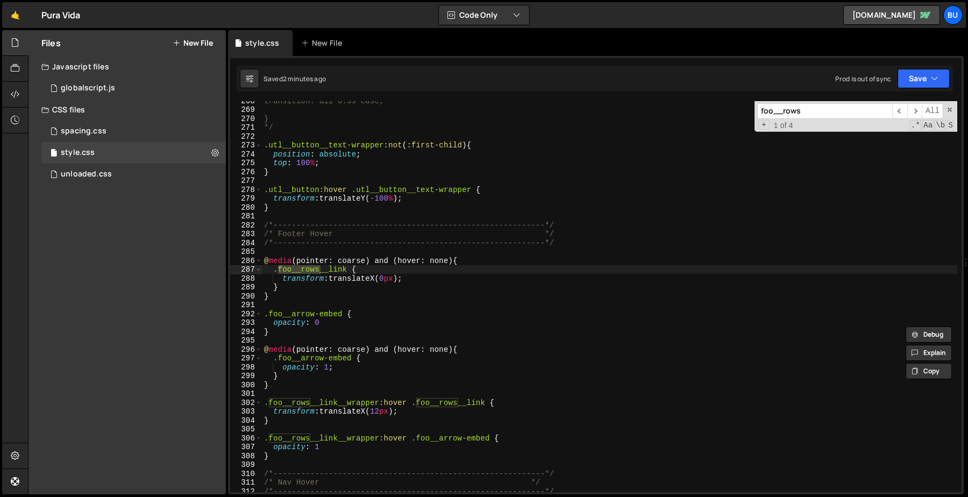
scroll to position [2373, 0]
type input "foo__rows"
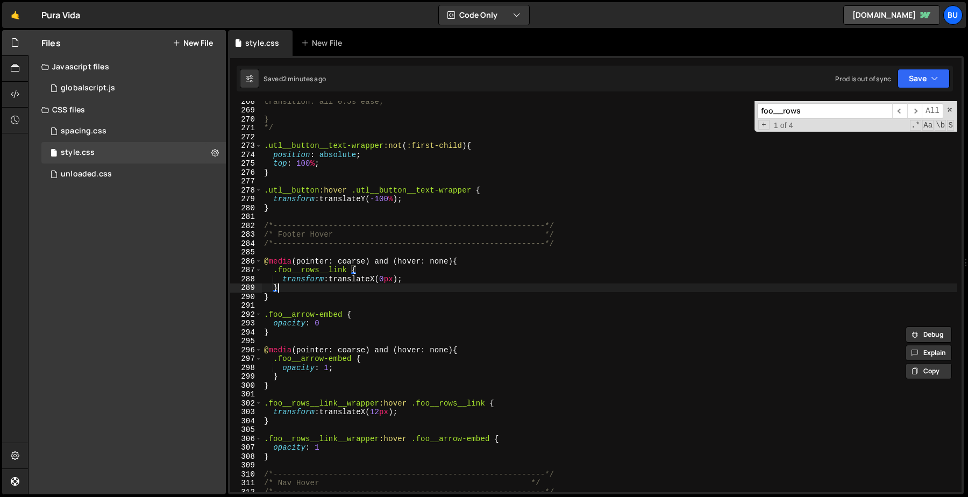
click at [281, 288] on div "transition: all 0.5s ease; } */ .utl__button__text-wrapper :not ( :first-child …" at bounding box center [609, 301] width 695 height 409
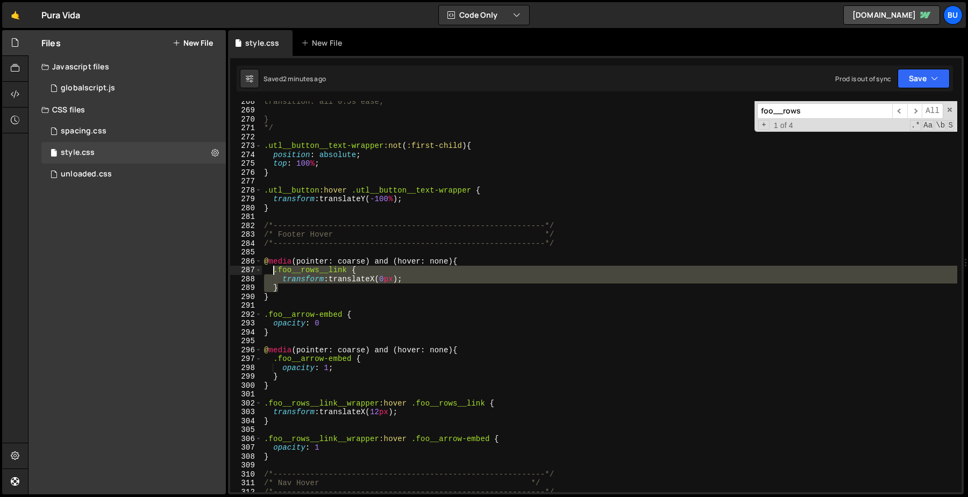
drag, startPoint x: 281, startPoint y: 288, endPoint x: 270, endPoint y: 274, distance: 17.8
click at [271, 274] on div "transition: all 0.5s ease; } */ .utl__button__text-wrapper :not ( :first-child …" at bounding box center [609, 301] width 695 height 409
type textarea ".foo__rows__link { transform: translateX(0px);"
click at [281, 304] on div "transition: all 0.5s ease; } */ .utl__button__text-wrapper :not ( :first-child …" at bounding box center [609, 301] width 695 height 409
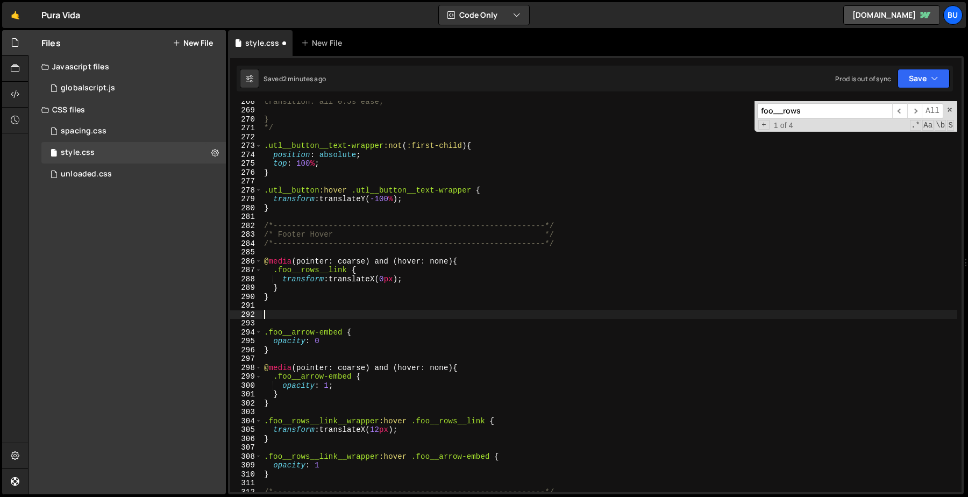
paste textarea "}"
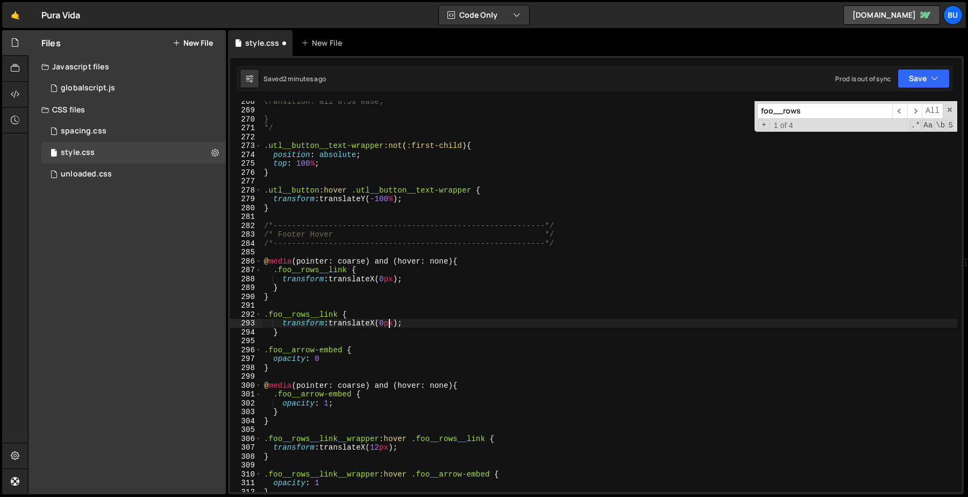
click at [388, 323] on div "transition: all 0.5s ease; } */ .utl__button__text-wrapper :not ( :first-child …" at bounding box center [609, 301] width 695 height 409
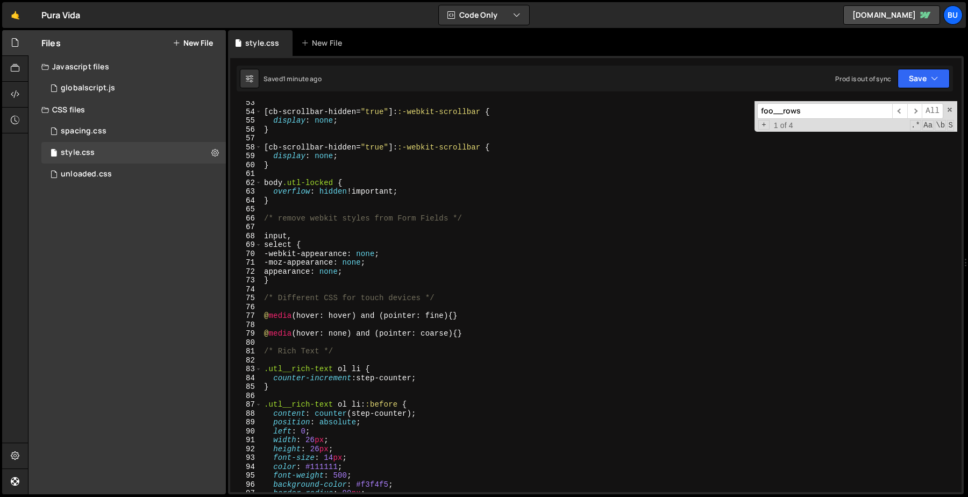
scroll to position [464, 0]
drag, startPoint x: 466, startPoint y: 333, endPoint x: 258, endPoint y: 332, distance: 208.1
click at [258, 333] on div "transform: translateX(-12px); 53 54 55 56 57 58 59 60 61 62 63 64 65 66 67 68 6…" at bounding box center [595, 296] width 731 height 391
type textarea "@media (hover: none) and (pointer: coarse) {}"
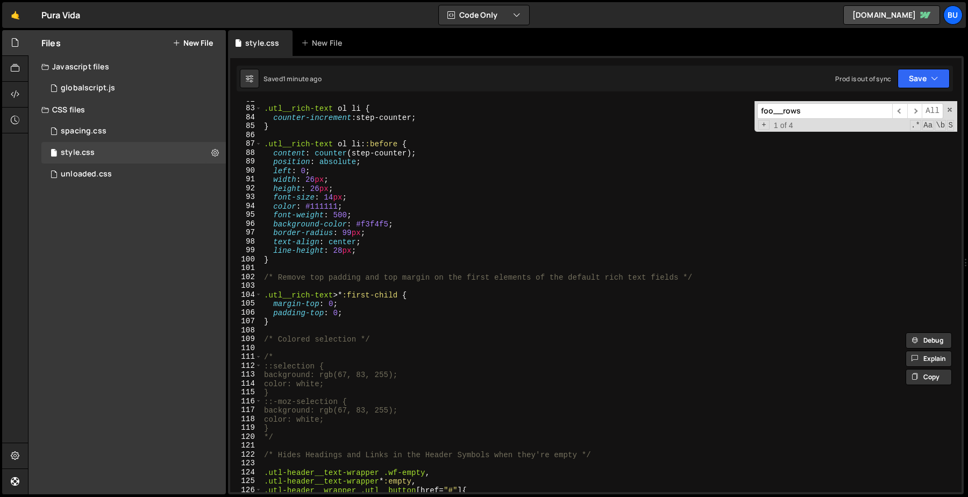
scroll to position [804, 0]
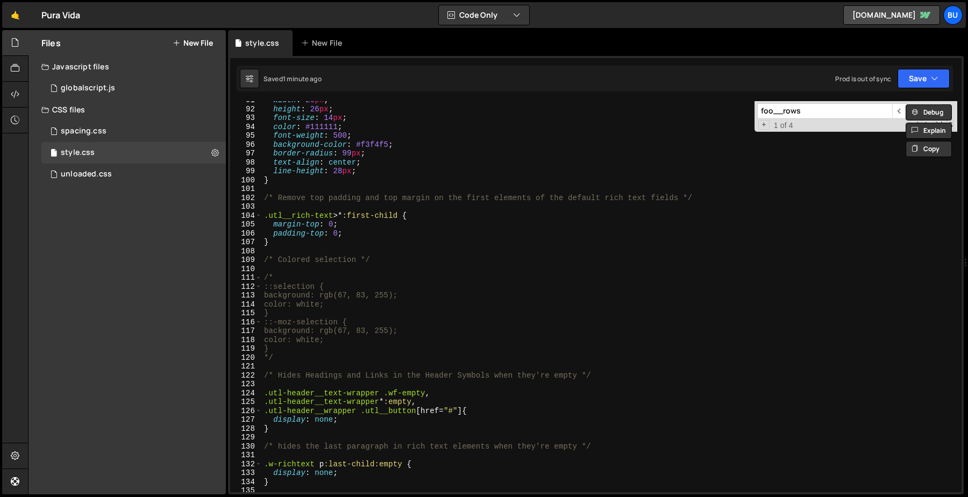
click at [777, 112] on input "foo__rows" at bounding box center [824, 111] width 135 height 16
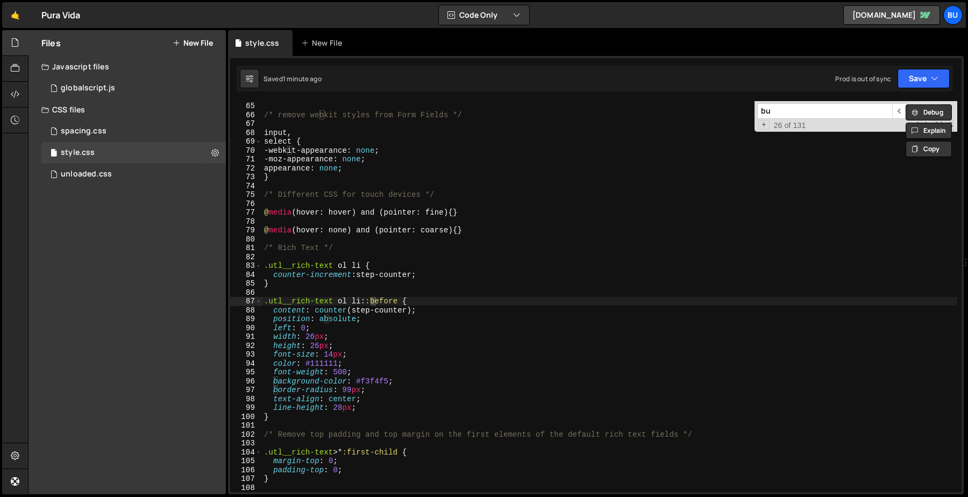
scroll to position [922, 0]
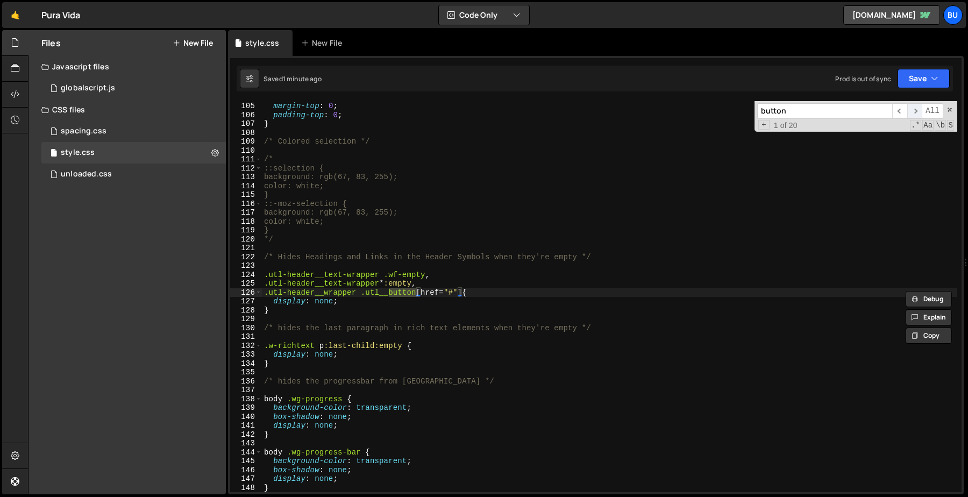
type input "button"
click at [908, 109] on span "​" at bounding box center [914, 111] width 15 height 16
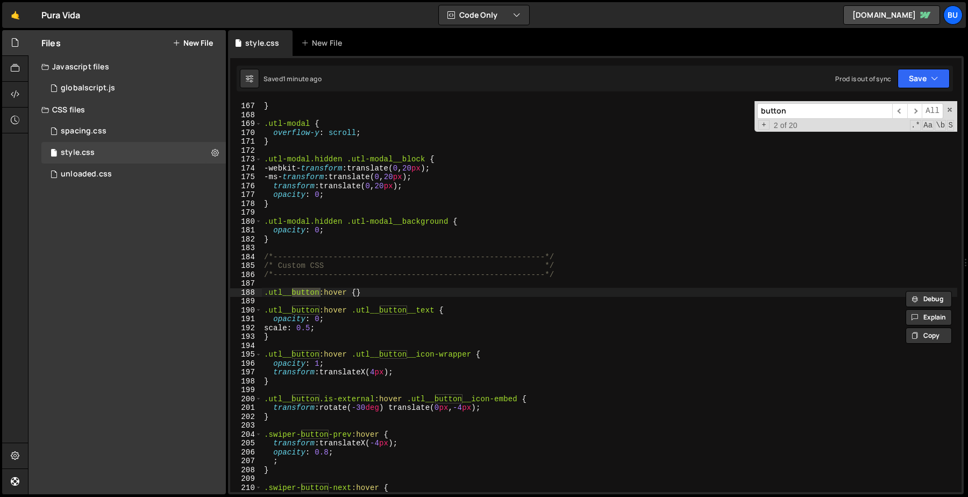
scroll to position [0, 0]
click at [278, 282] on div "pointer-events : auto ; } .utl-modal { overflow-y : scroll ; } .utl-modal.hidde…" at bounding box center [609, 296] width 695 height 409
paste textarea "@media (hover: none) and (pointer: coarse) {"
type textarea "@media (hover: none) and (pointer: coarse) {"
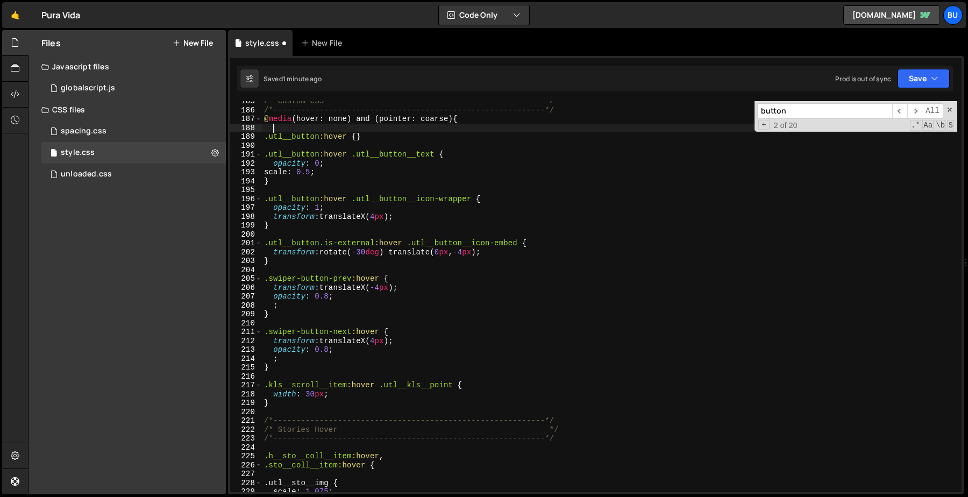
scroll to position [1637, 0]
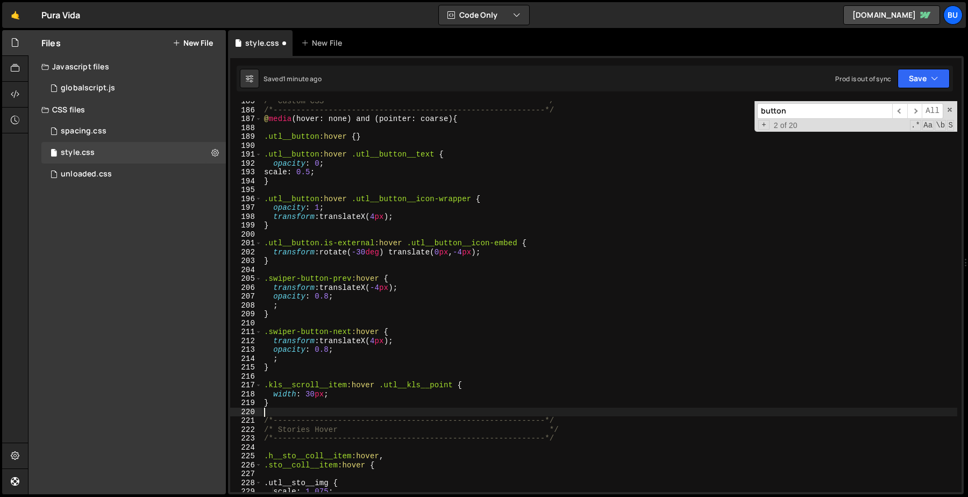
click at [283, 399] on div "/* Custom CSS */ /*-----------------------------------------------------------*…" at bounding box center [609, 301] width 695 height 409
type textarea "}"
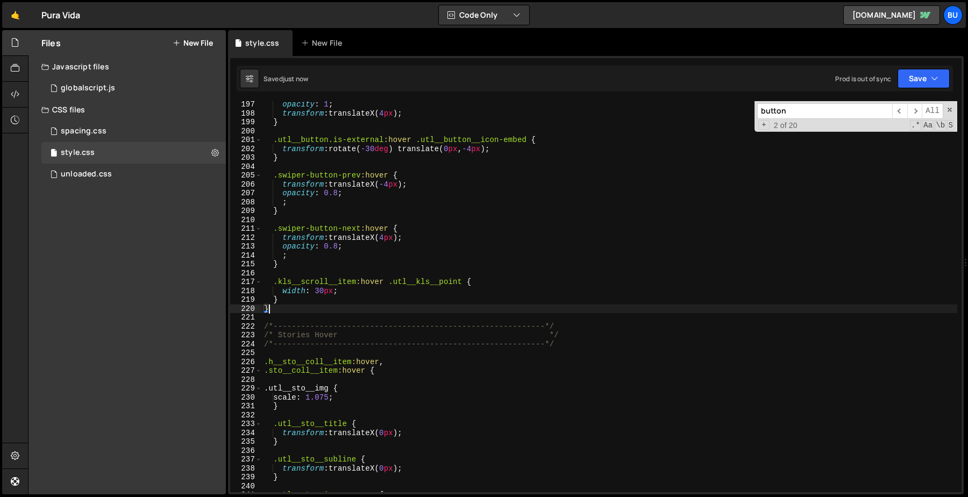
scroll to position [1741, 0]
click at [288, 351] on div "opacity : 1 ; transform : translateX( 4 px ) ; } .utl__button.is-external :hove…" at bounding box center [609, 302] width 695 height 409
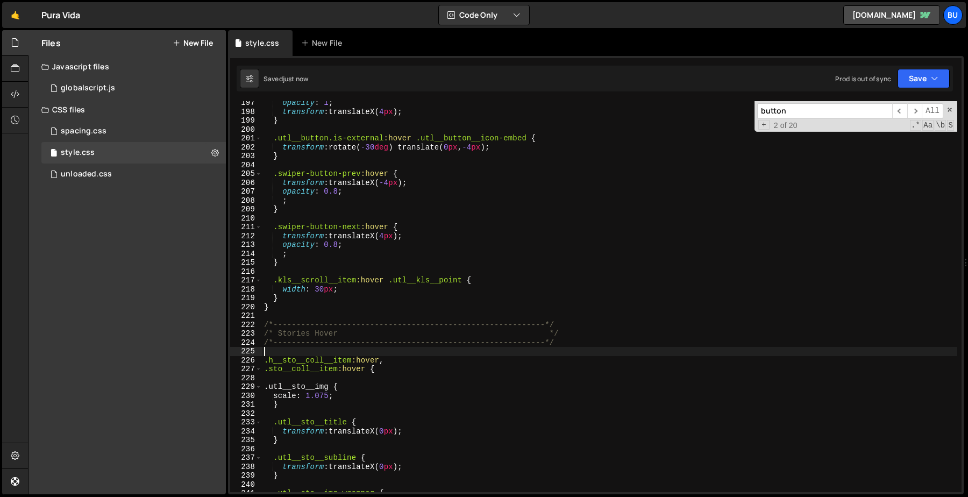
paste textarea "@media (hover: none) and (pointer: coarse) {"
type textarea "@media (hover: none) and (pointer: coarse) {"
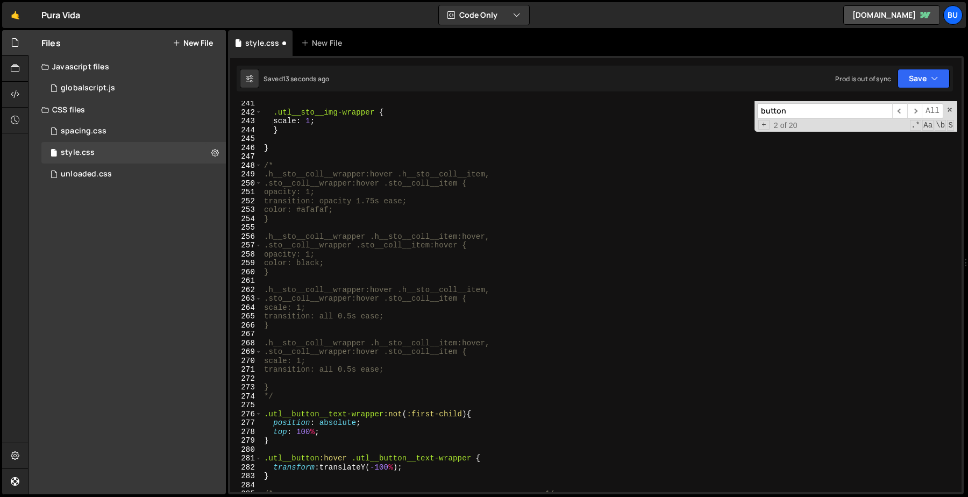
scroll to position [2131, 0]
click at [276, 148] on div ".utl__sto__img-wrapper { scale : 1 ; } } /* .h__sto__coll__wrapper:hover .h__st…" at bounding box center [609, 303] width 695 height 409
type textarea "}"
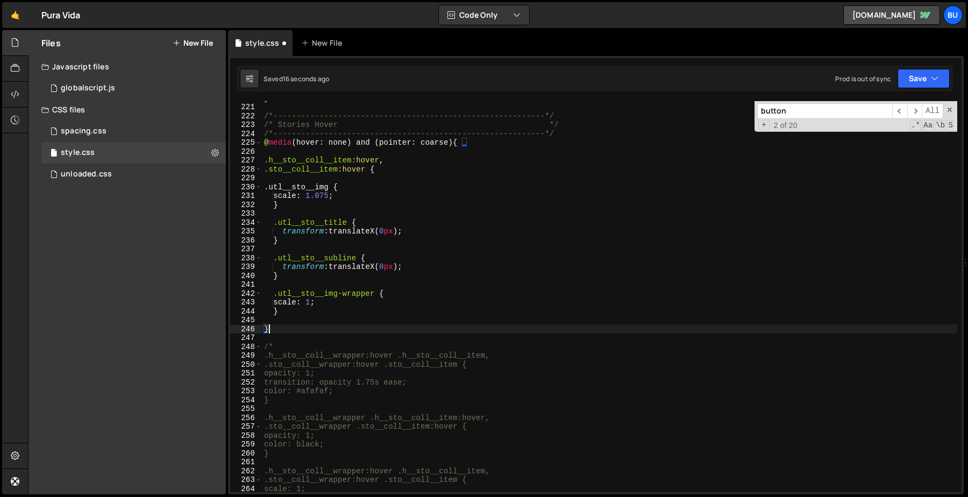
scroll to position [1937, 0]
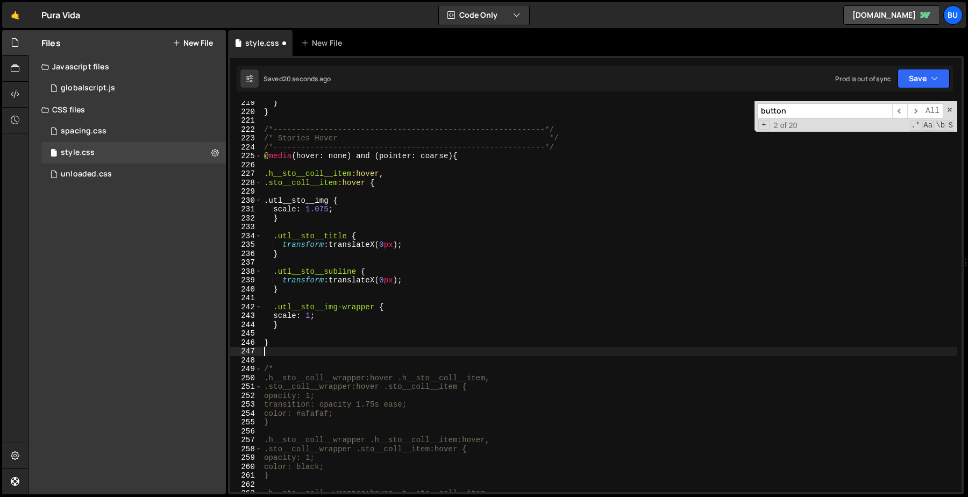
type textarea "}"
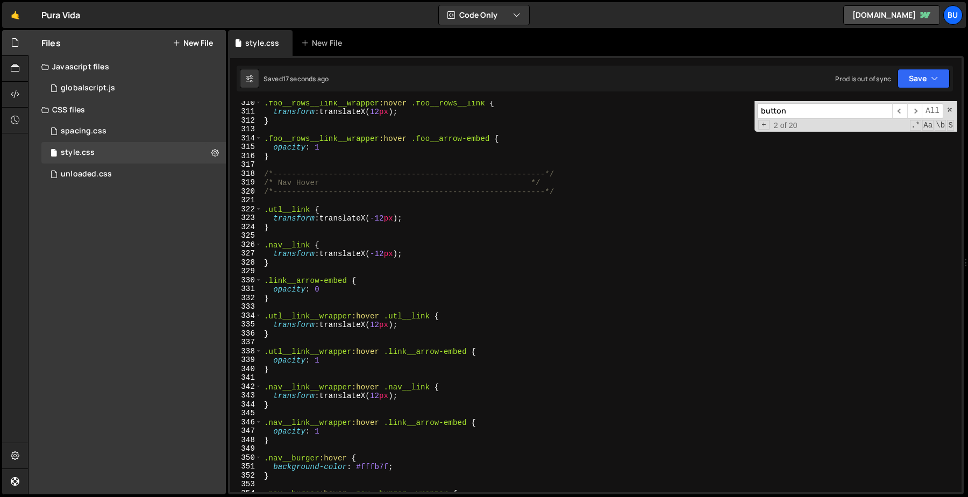
scroll to position [2753, 0]
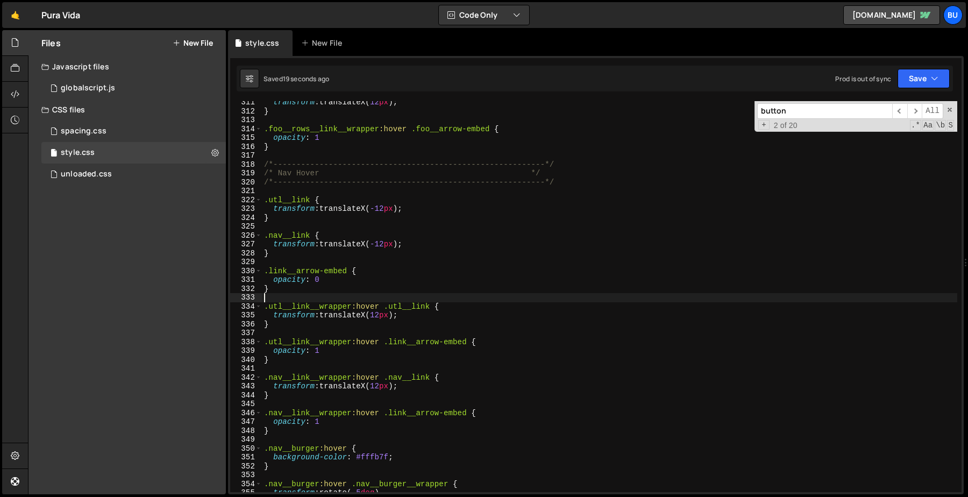
click at [283, 294] on div "transform : translateX( 12 px ) ; } .foo__rows__link__wrapper :hover .foo__arro…" at bounding box center [609, 302] width 695 height 409
paste textarea "@media (hover: none) and (pointer: coarse) {"
type textarea "@media (hover: none) and (pointer: coarse) {"
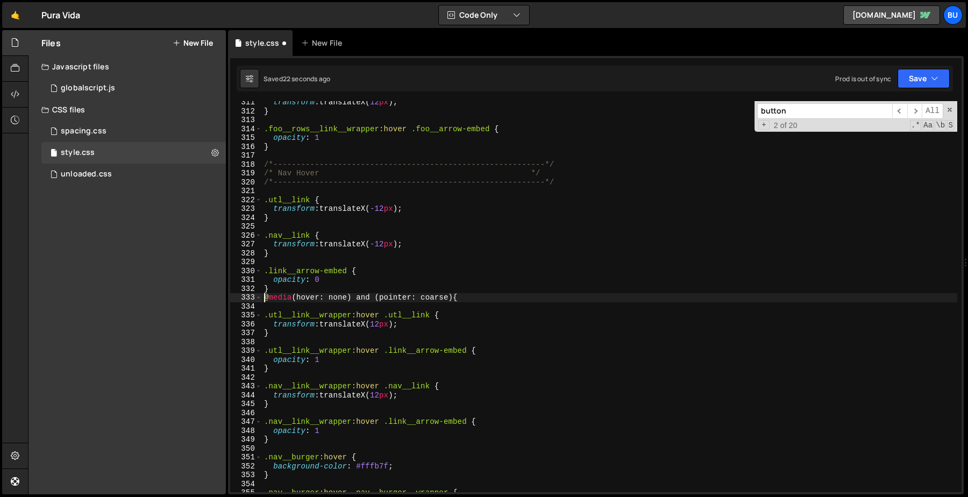
type textarea "@media (hover: none) and (pointer: coarse) {"
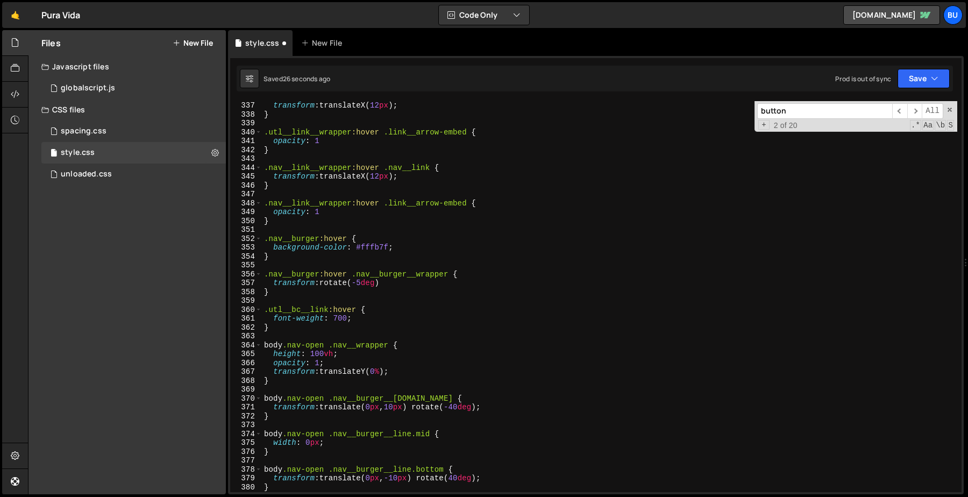
scroll to position [2981, 0]
click at [281, 336] on div "transform : translateX( 12 px ) ; } .utl__link__wrapper :hover .link__arrow-emb…" at bounding box center [609, 305] width 695 height 409
type textarea "}"
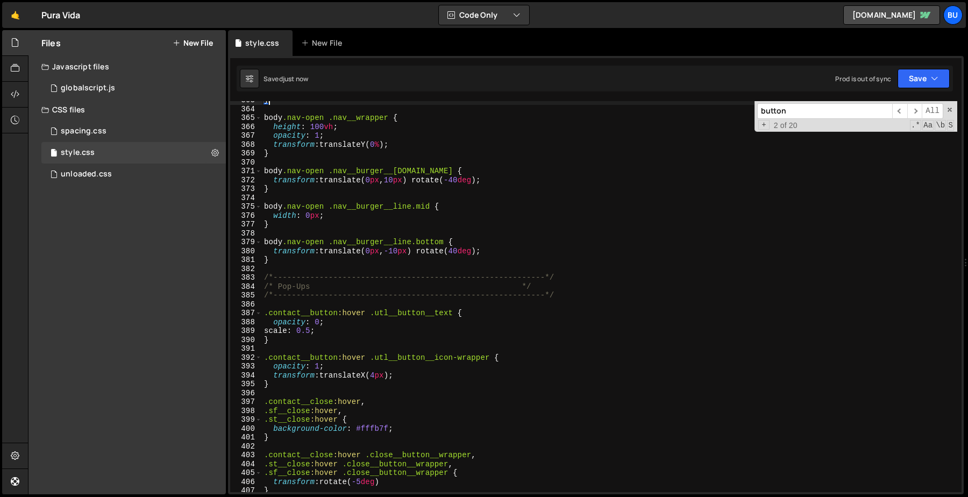
scroll to position [3218, 0]
click at [276, 301] on div "} body .nav-open .nav__wrapper { height : 100 vh ; opacity : 1 ; transform : tr…" at bounding box center [609, 298] width 695 height 409
paste textarea "@media (hover: none) and (pointer: coarse) {"
type textarea "@media (hover: none) and (pointer: coarse) {"
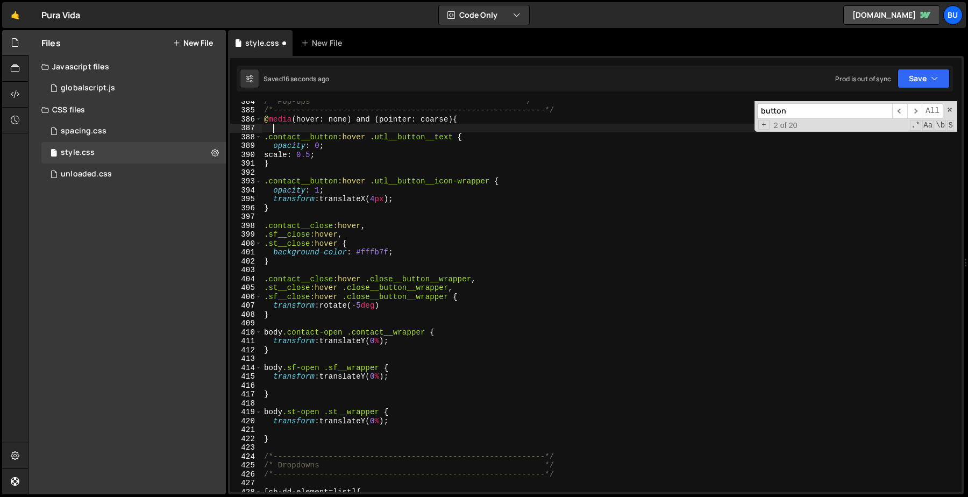
scroll to position [3402, 0]
click at [276, 322] on div "/* Pop-Ups */ /*-----------------------------------------------------------*/ @…" at bounding box center [609, 301] width 695 height 409
type textarea "}"
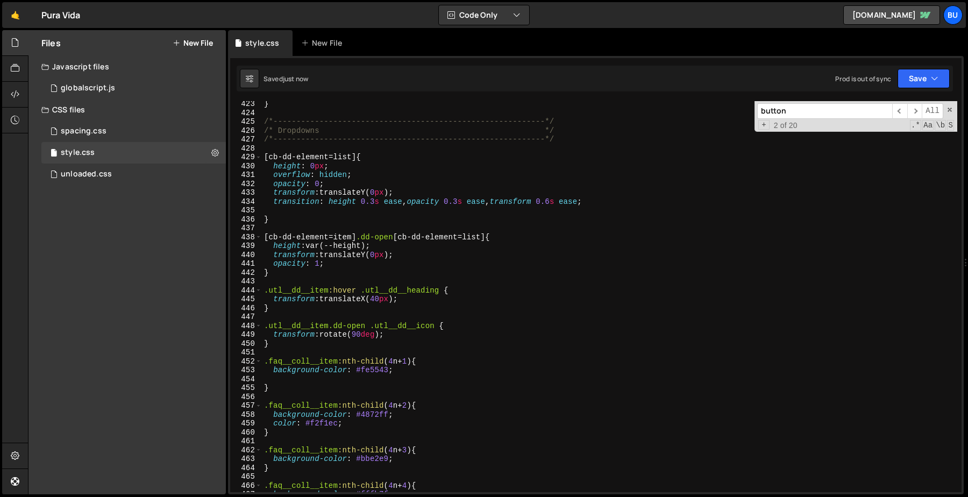
scroll to position [3753, 0]
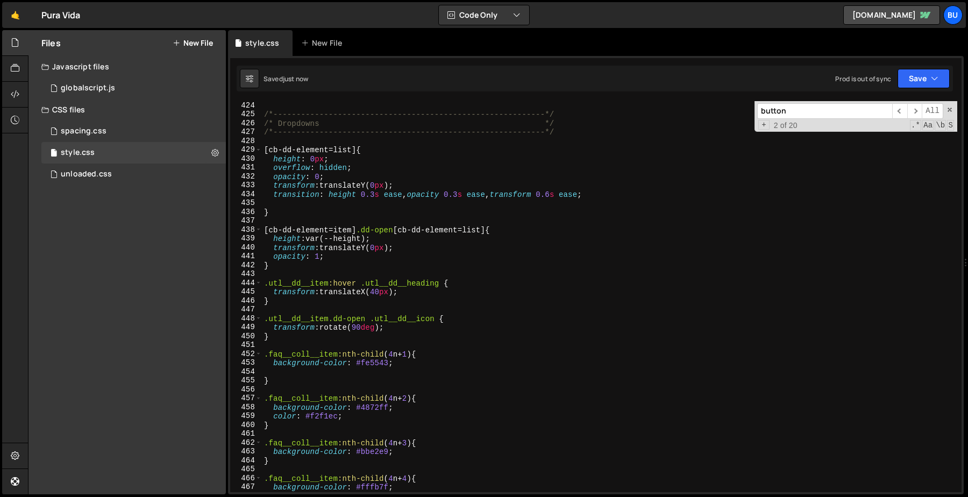
click at [268, 274] on div "/*-----------------------------------------------------------*/ /* Dropdowns */…" at bounding box center [609, 305] width 695 height 409
paste textarea "@media (hover: none) and (pointer: coarse) {"
type textarea "@media (hover: none) and (pointer: coarse) {"
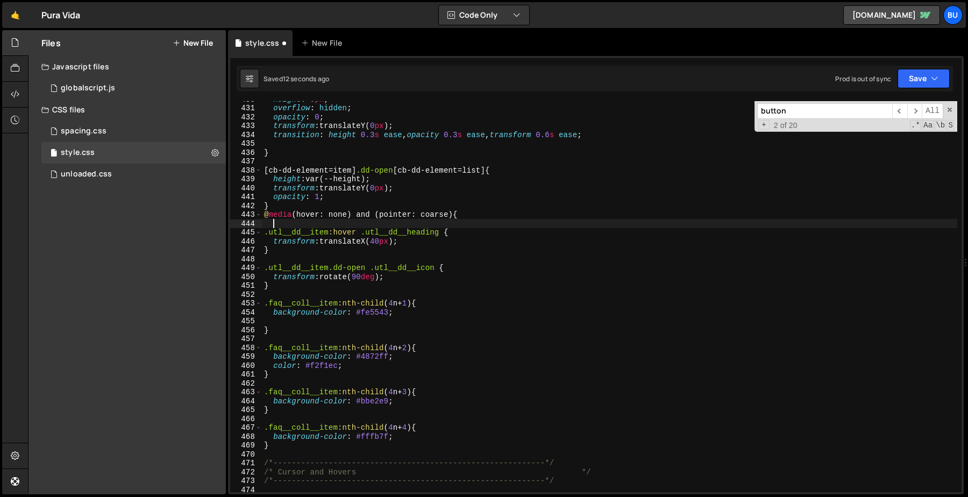
scroll to position [3812, 0]
click at [268, 259] on div "height : 0 px ; overflow : hidden ; opacity : 0 ; transform : translateY( 0 px …" at bounding box center [609, 299] width 695 height 409
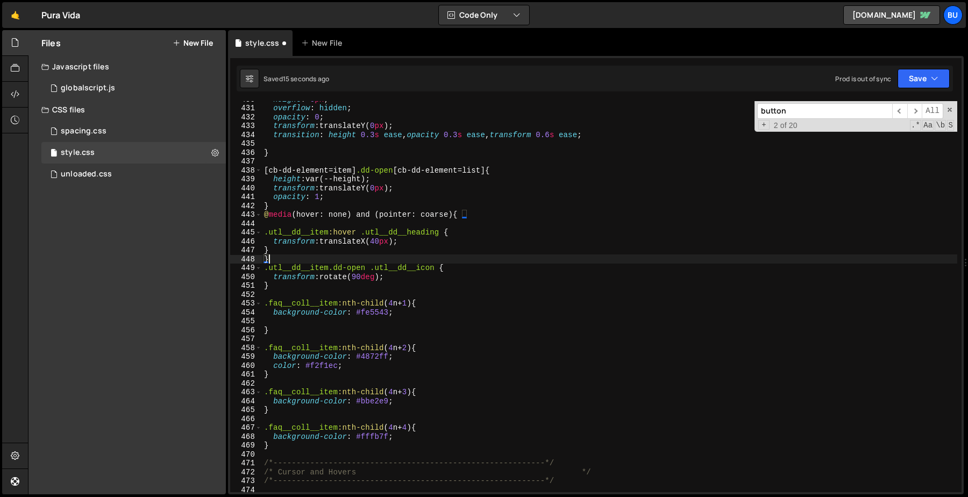
type textarea "}"
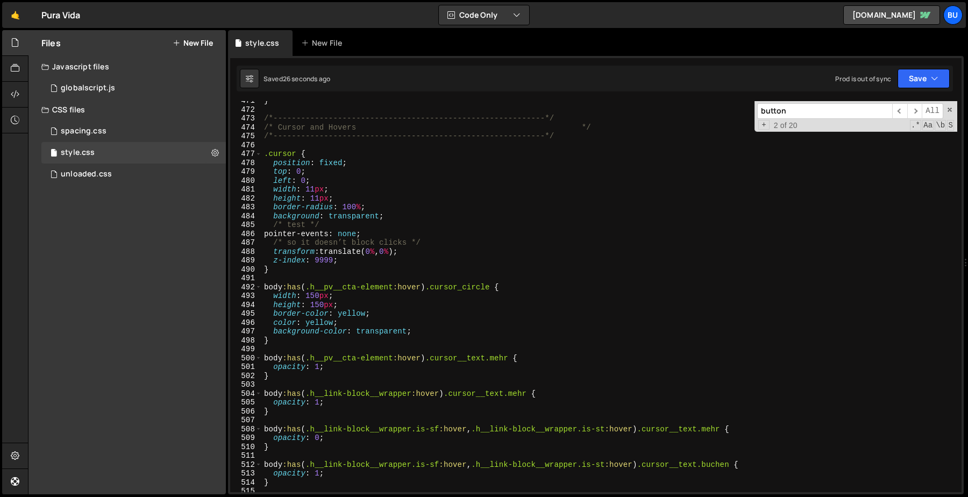
scroll to position [4174, 0]
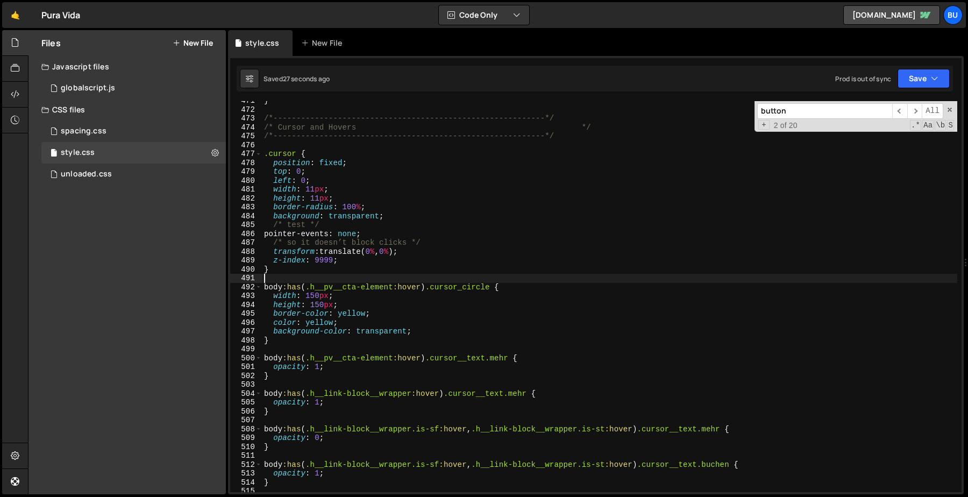
click at [272, 277] on div "} /*-----------------------------------------------------------*/ /* Cursor and…" at bounding box center [609, 300] width 695 height 409
paste textarea "@media (hover: none) and (pointer: coarse) {"
type textarea "@media (hover: none) and (pointer: coarse) {"
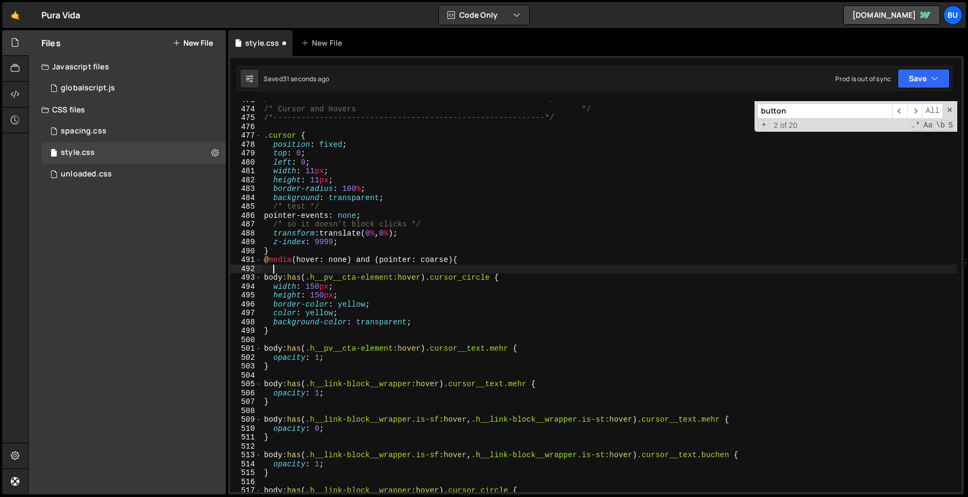
scroll to position [4196, 0]
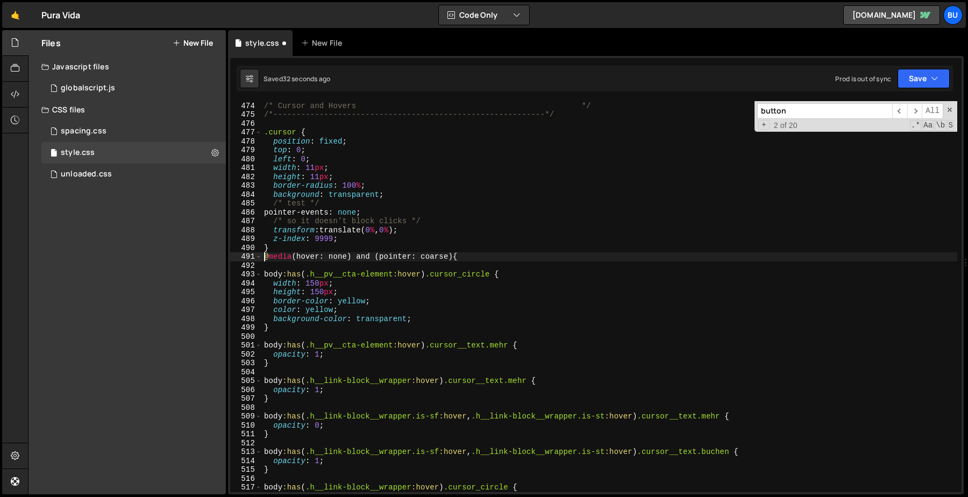
type textarea "@media (hover: none) and (pointer: coarse) {"
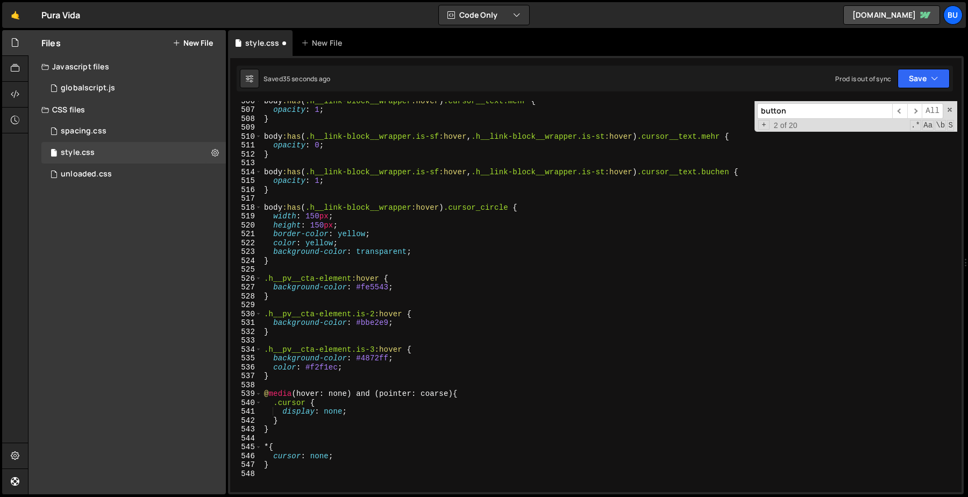
scroll to position [4485, 0]
click at [284, 381] on div "body :has ( .h__link-block__wrapper :hover ) .cursor__text.mehr { opacity : 1 ;…" at bounding box center [609, 300] width 695 height 409
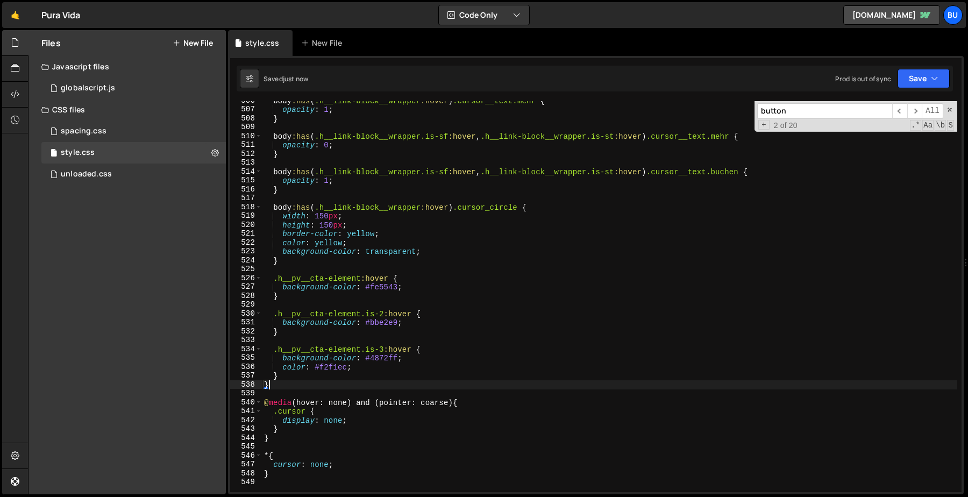
type textarea "}"
click at [389, 270] on div "body :has ( .h__link-block__wrapper :hover ) .cursor__text.mehr { opacity : 1 ;…" at bounding box center [609, 300] width 695 height 409
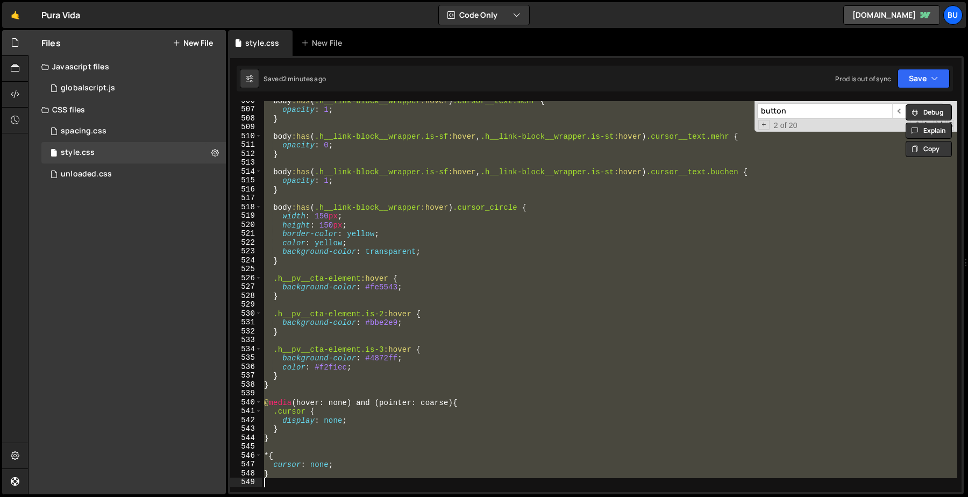
click at [450, 335] on div "body :has ( .h__link-block__wrapper :hover ) .cursor__text.mehr { opacity : 1 ;…" at bounding box center [609, 296] width 695 height 391
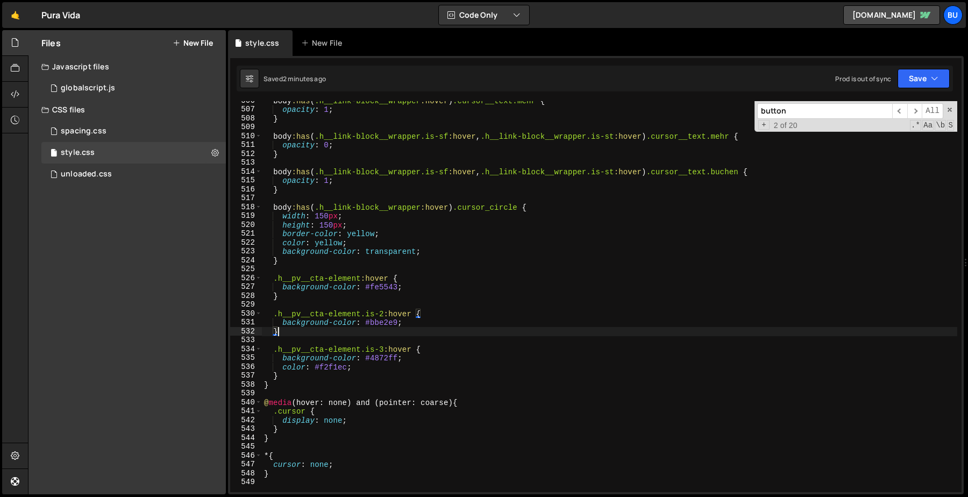
type textarea "}"
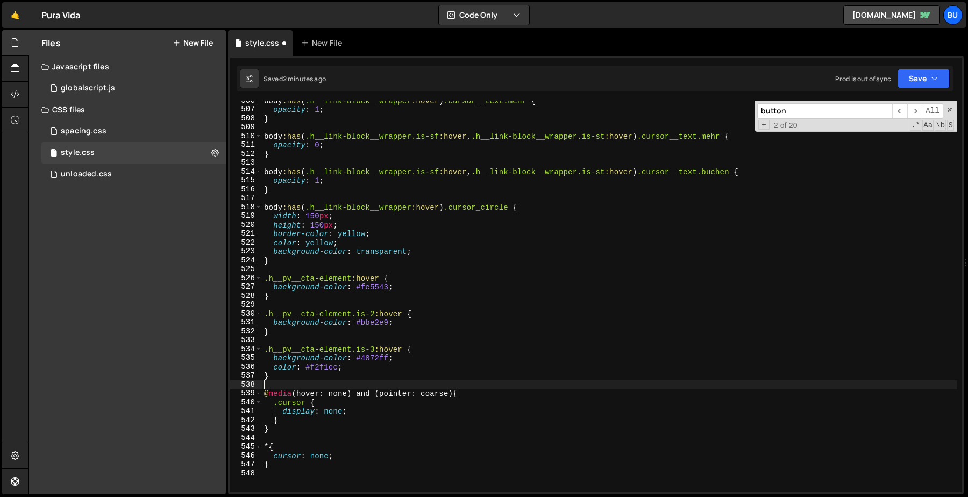
type textarea "@media (hover: none) and (pointer: coarse) {"
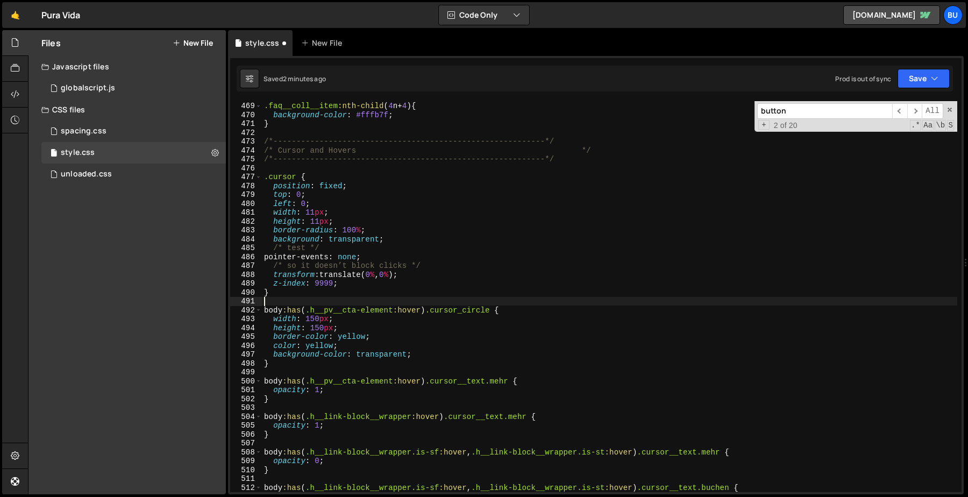
type textarea "}"
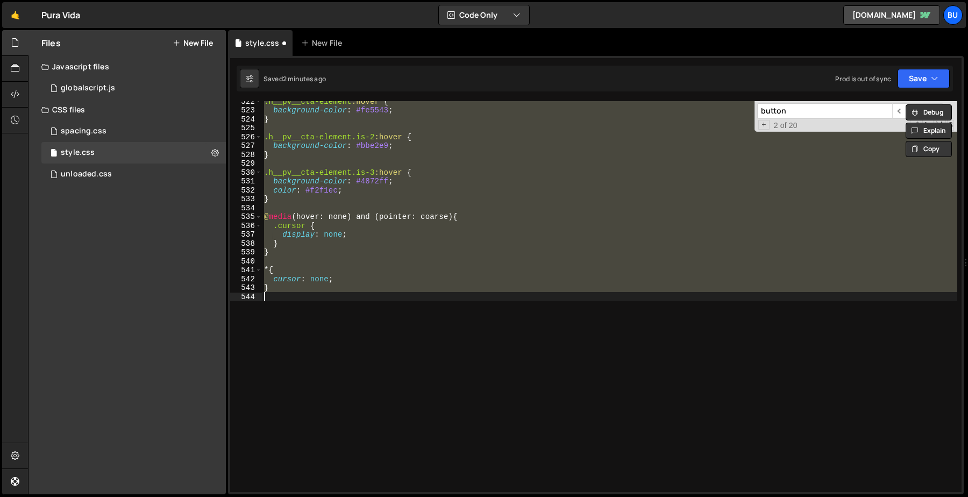
scroll to position [3770, 0]
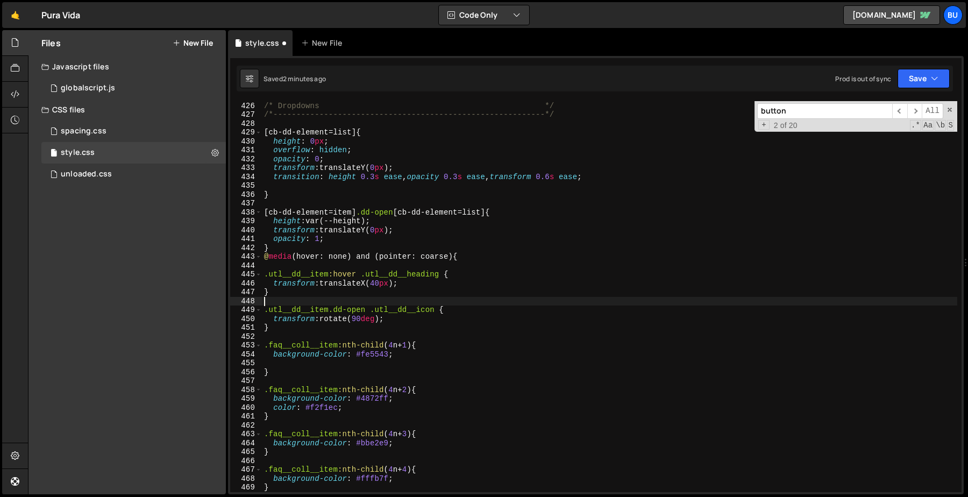
type textarea "@media (hover: none) and (pointer: coarse) {"
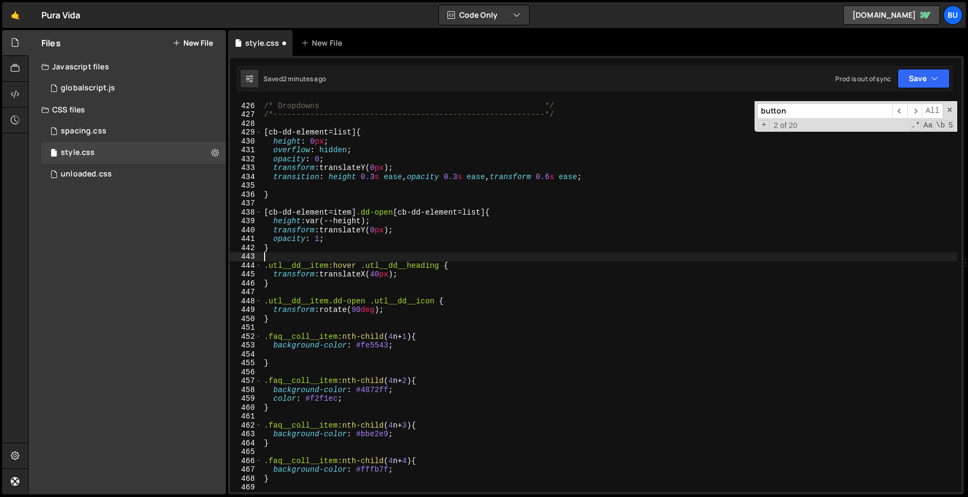
type textarea "}"
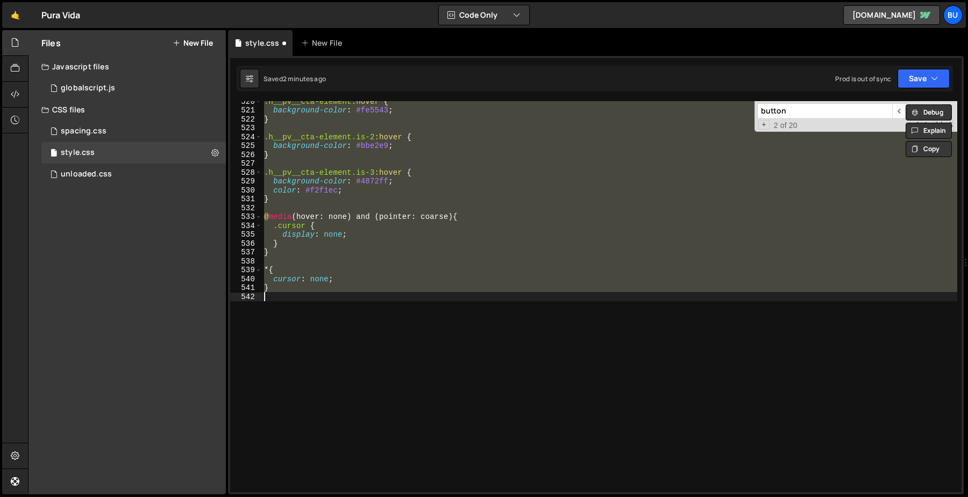
type textarea "@media (hover: none) and (pointer: coarse) {"
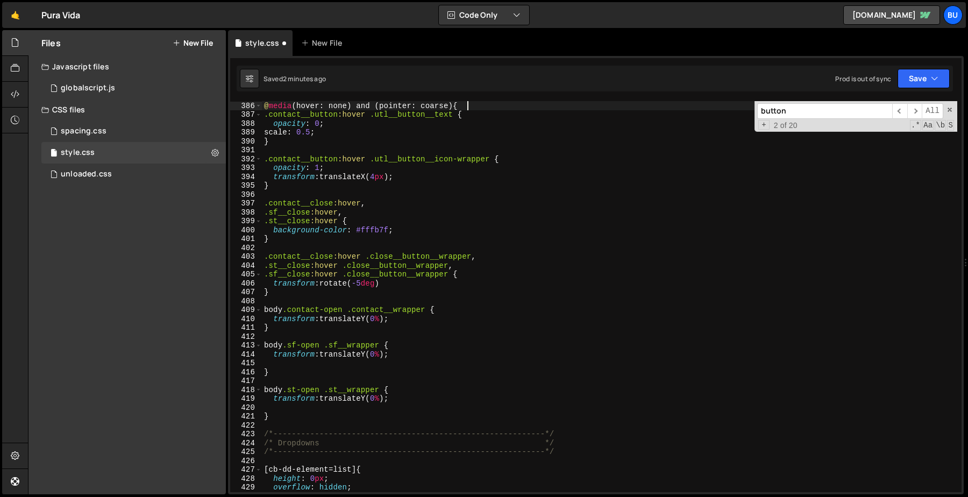
scroll to position [3415, 0]
type textarea "}"
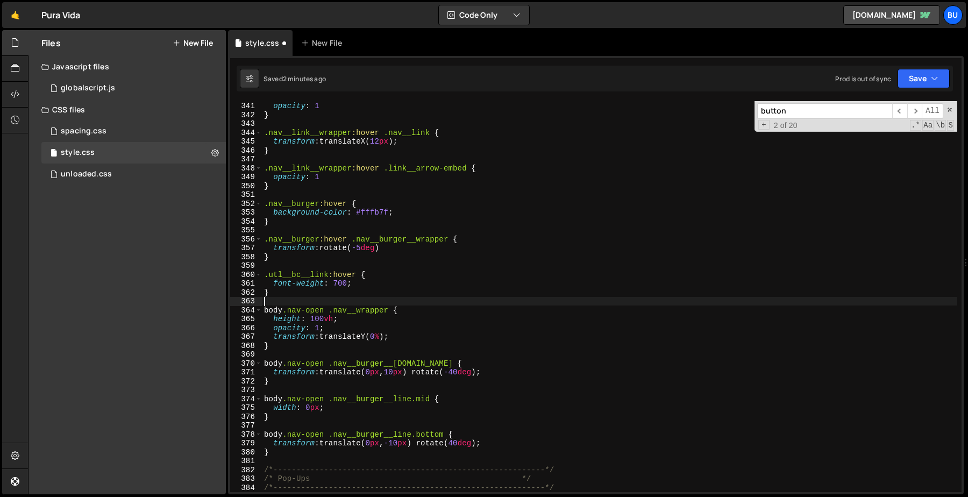
type textarea "@media (hover: none) and (pointer: coarse) {"
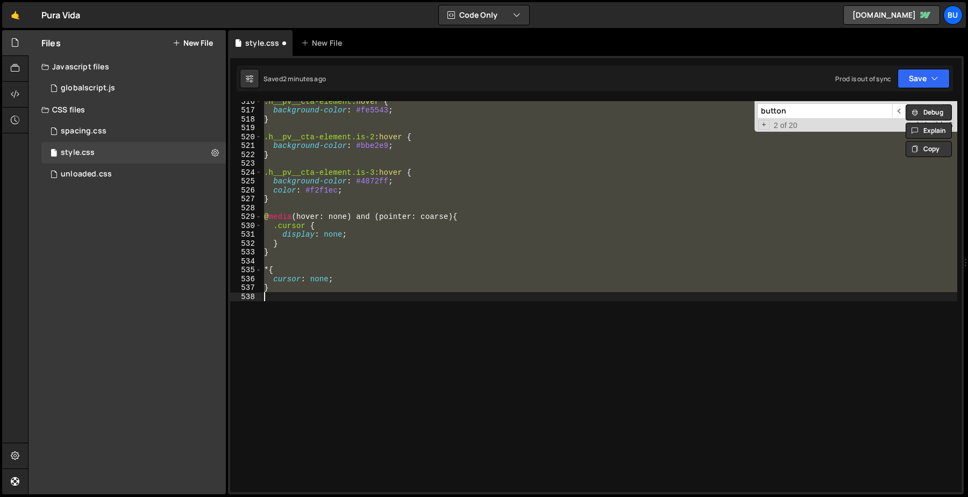
scroll to position [1978, 0]
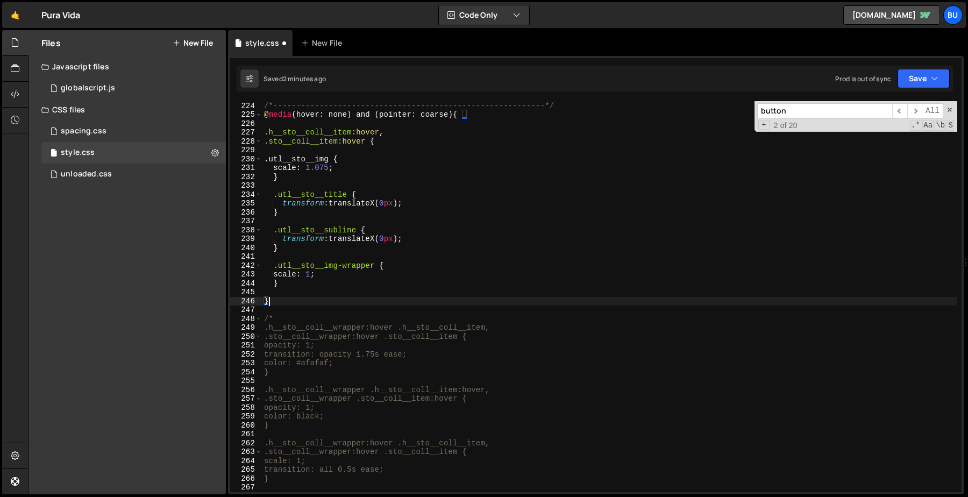
type textarea "@media (hover: none) and (pointer: coarse) {"
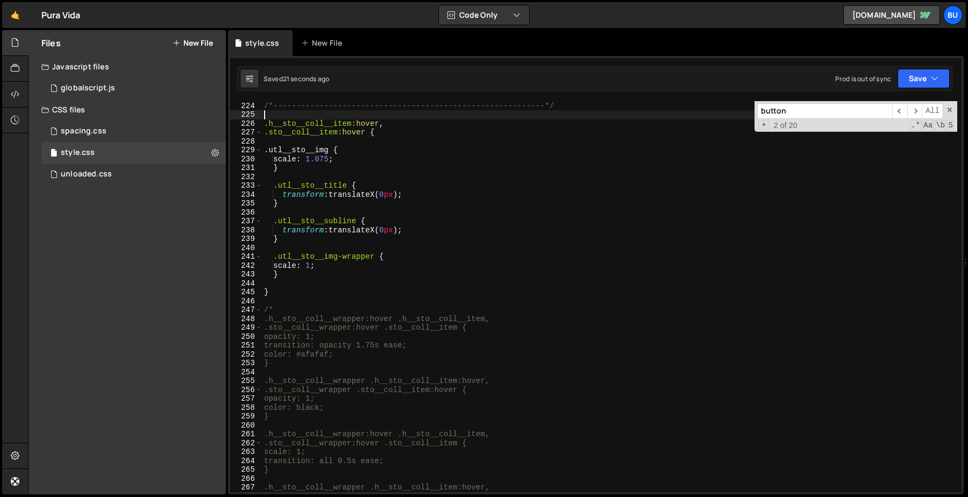
type textarea "}"
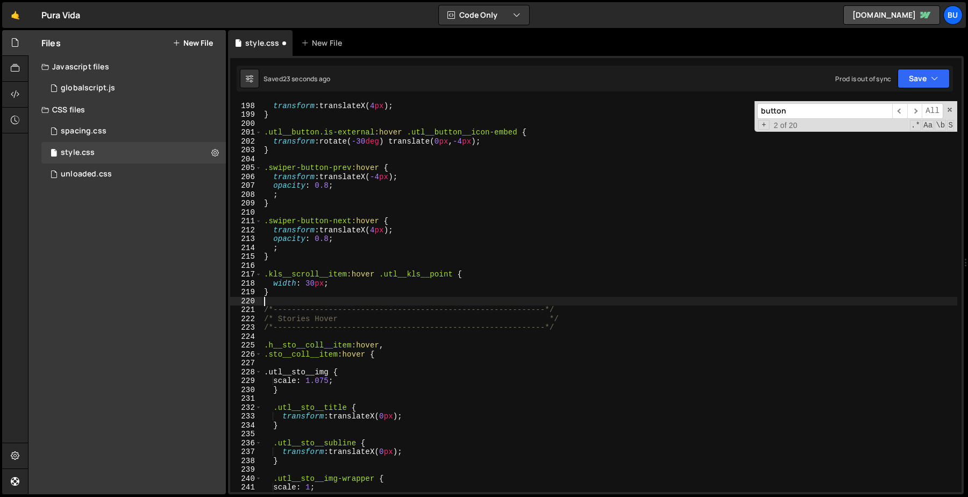
type textarea "@media (hover: none) and (pointer: coarse) {"
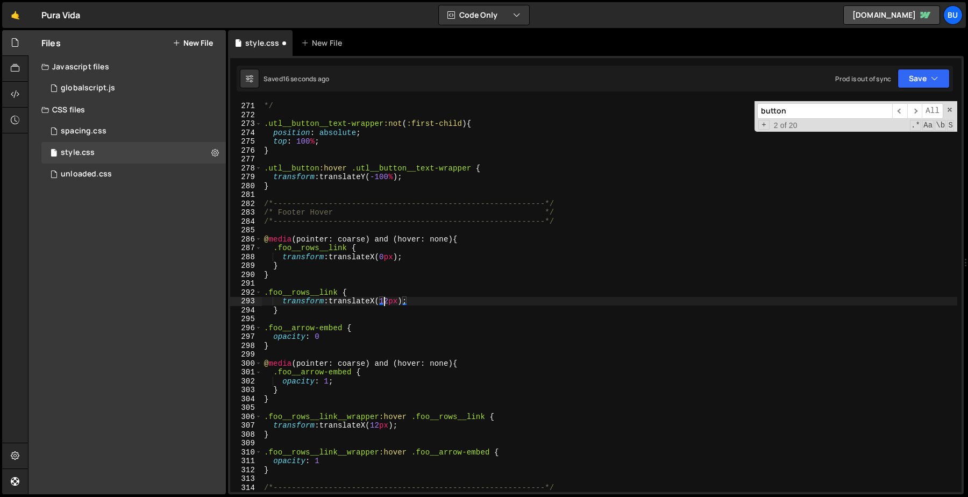
scroll to position [2395, 0]
type textarea "transform: translateX(-12px);"
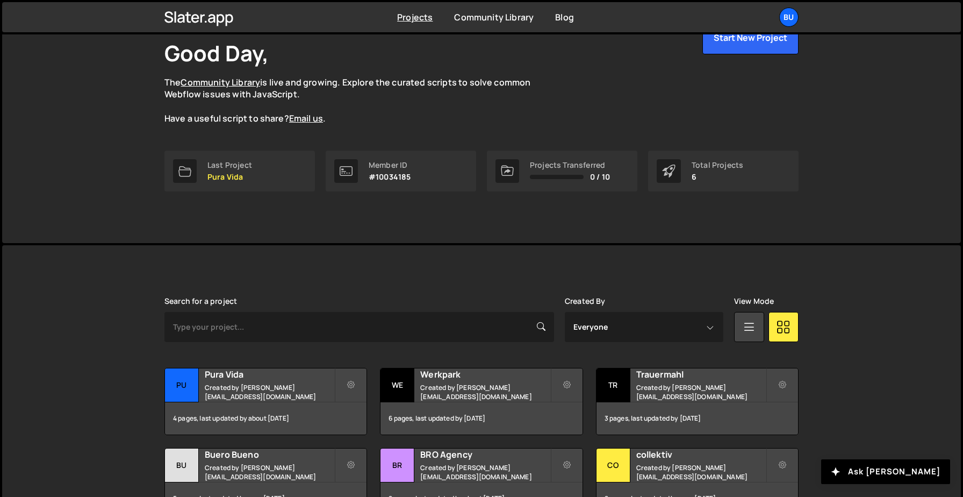
scroll to position [137, 0]
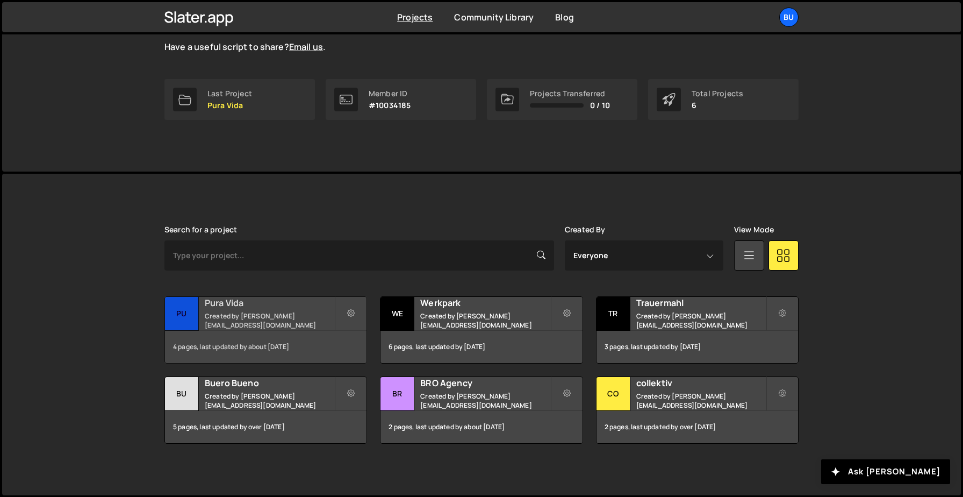
click at [182, 312] on div "Pu" at bounding box center [182, 314] width 34 height 34
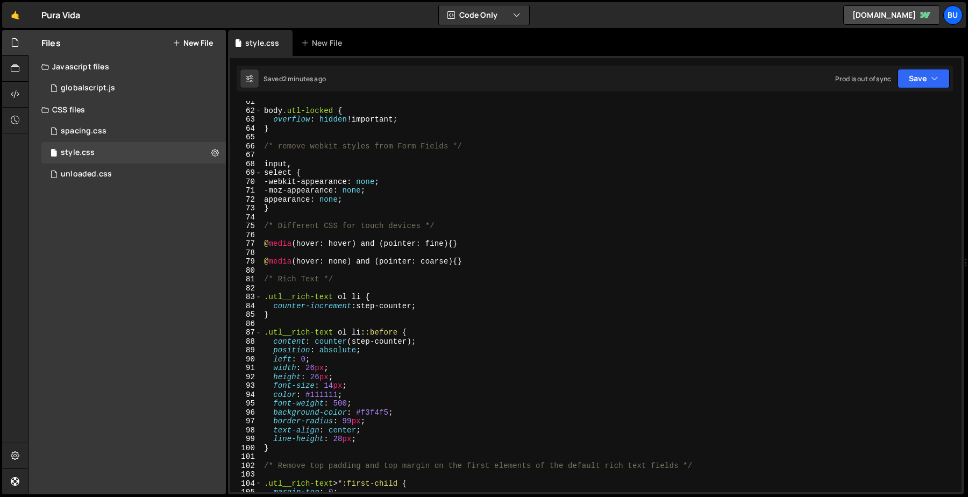
scroll to position [538, 0]
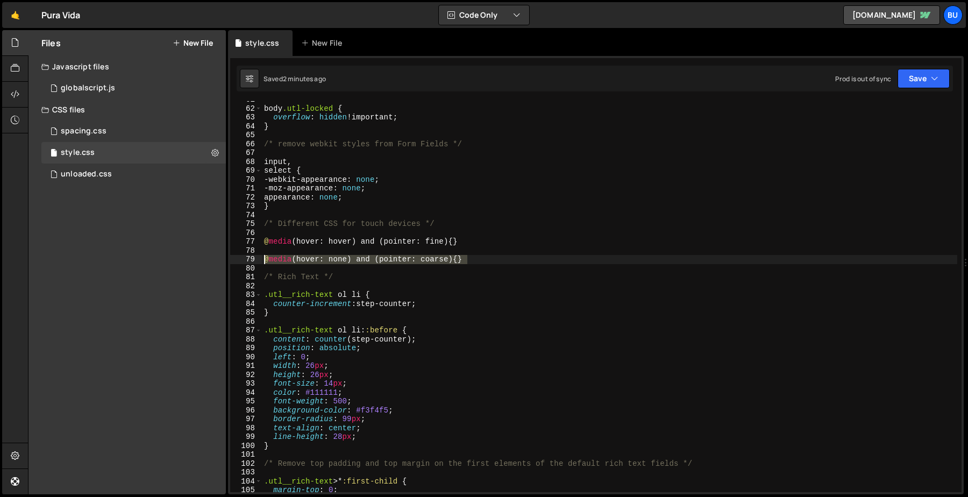
drag, startPoint x: 467, startPoint y: 260, endPoint x: 258, endPoint y: 262, distance: 209.7
click at [257, 261] on div "@media (hover: none) and (pointer: coarse) {} 61 62 63 64 65 66 67 68 69 70 71 …" at bounding box center [595, 296] width 731 height 391
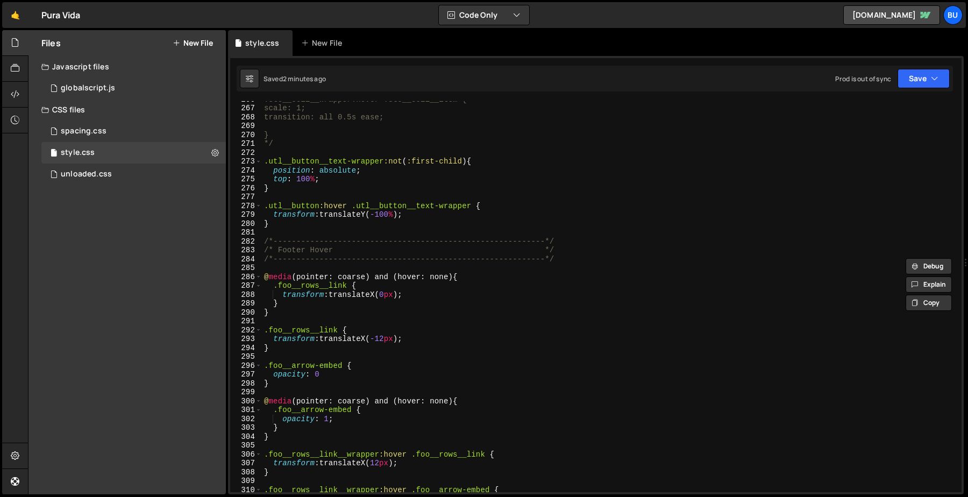
scroll to position [2366, 0]
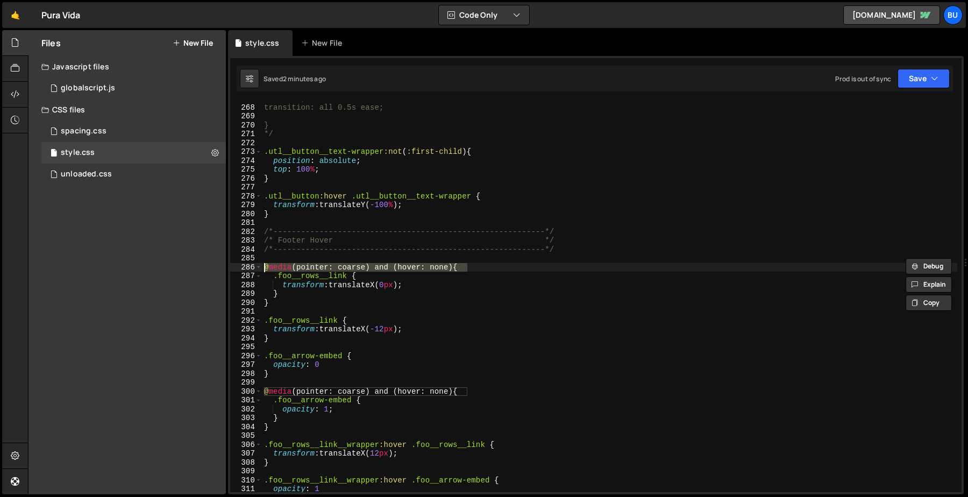
drag, startPoint x: 467, startPoint y: 264, endPoint x: 240, endPoint y: 266, distance: 227.4
click at [240, 266] on div "@media (hover: none) and (pointer: coarse) {} 267 268 269 270 271 272 273 274 2…" at bounding box center [595, 296] width 731 height 391
paste textarea "hover: none) and (pointer: coars"
type textarea "@media (hover: none) and (pointer: coarse) {"
click at [288, 308] on div "scale: 1; transition: all 0.5s ease; } */ .utl__button__text-wrapper :not ( :fi…" at bounding box center [609, 298] width 695 height 409
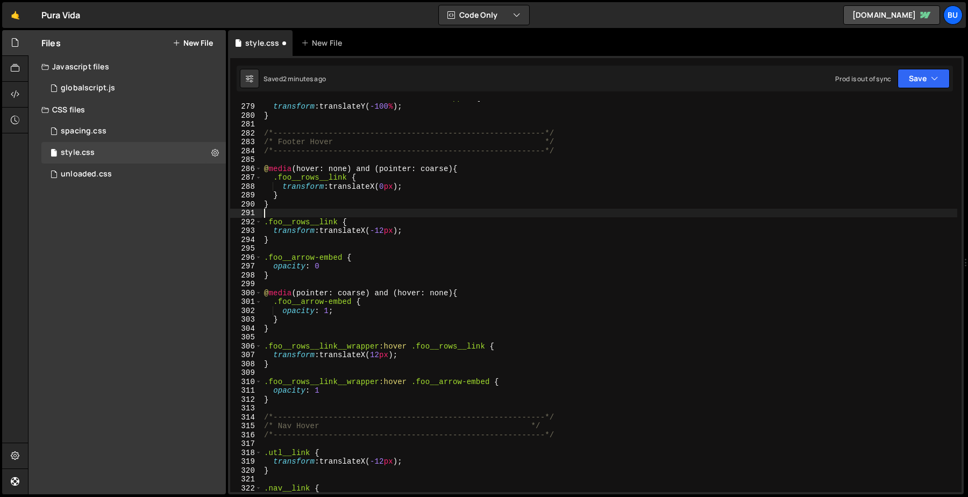
scroll to position [2465, 0]
click at [318, 167] on div ".utl__button :hover .utl__button__text-wrapper { transform : translateY( -100 %…" at bounding box center [609, 297] width 695 height 409
type textarea "@media (hover: none) and (pointer: coarse) { .foo__rows__link {"
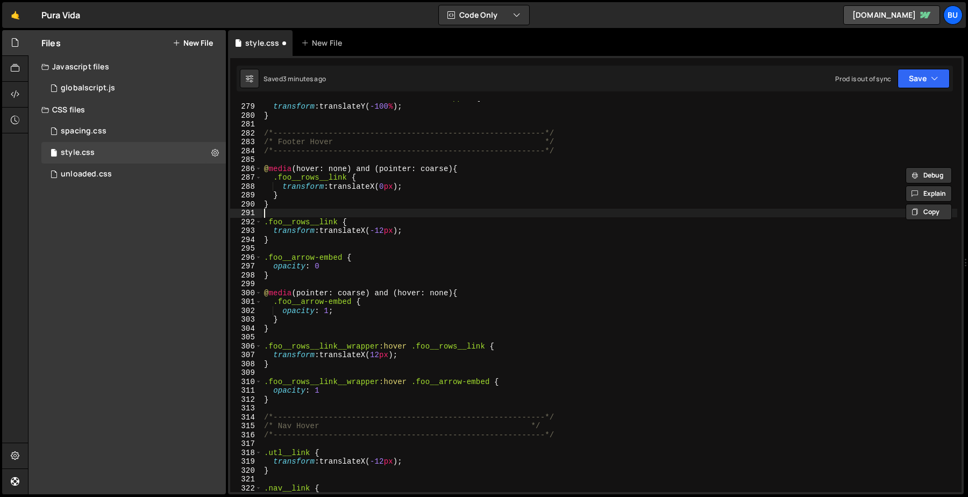
click at [332, 212] on div ".utl__button :hover .utl__button__text-wrapper { transform : translateY( -100 %…" at bounding box center [609, 297] width 695 height 409
